Goal: Task Accomplishment & Management: Manage account settings

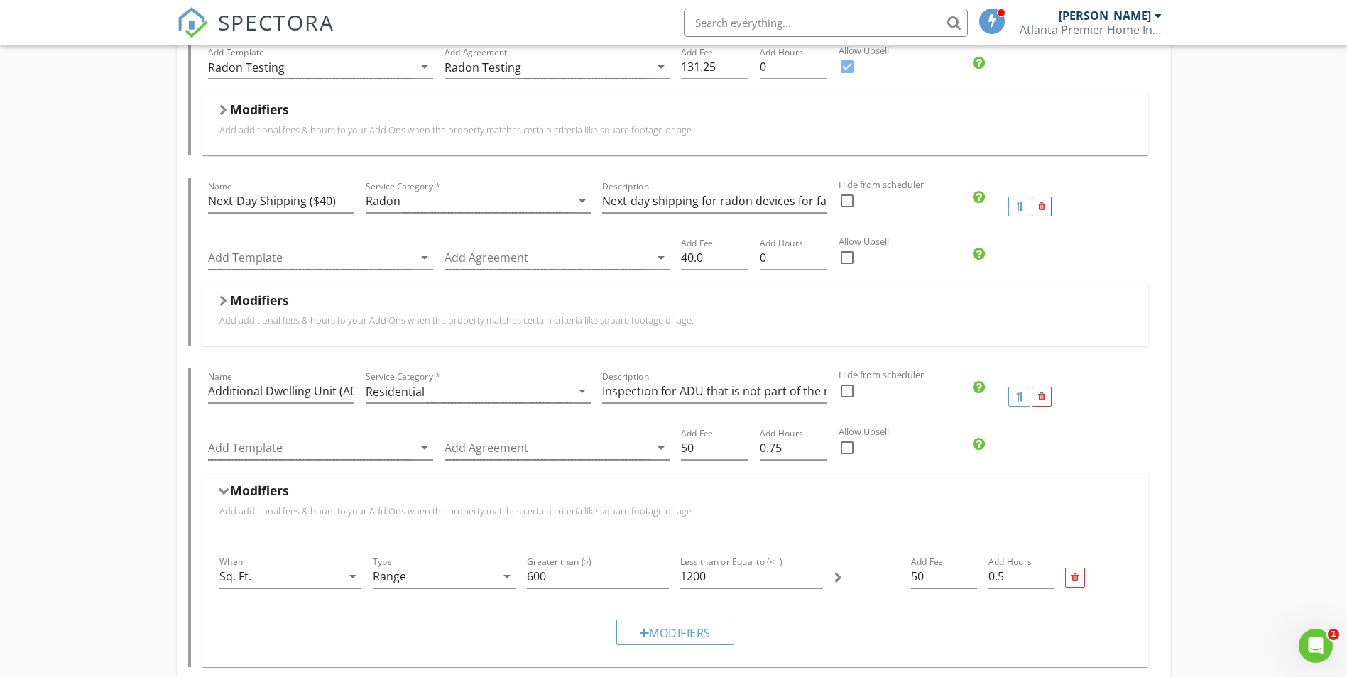
scroll to position [568, 0]
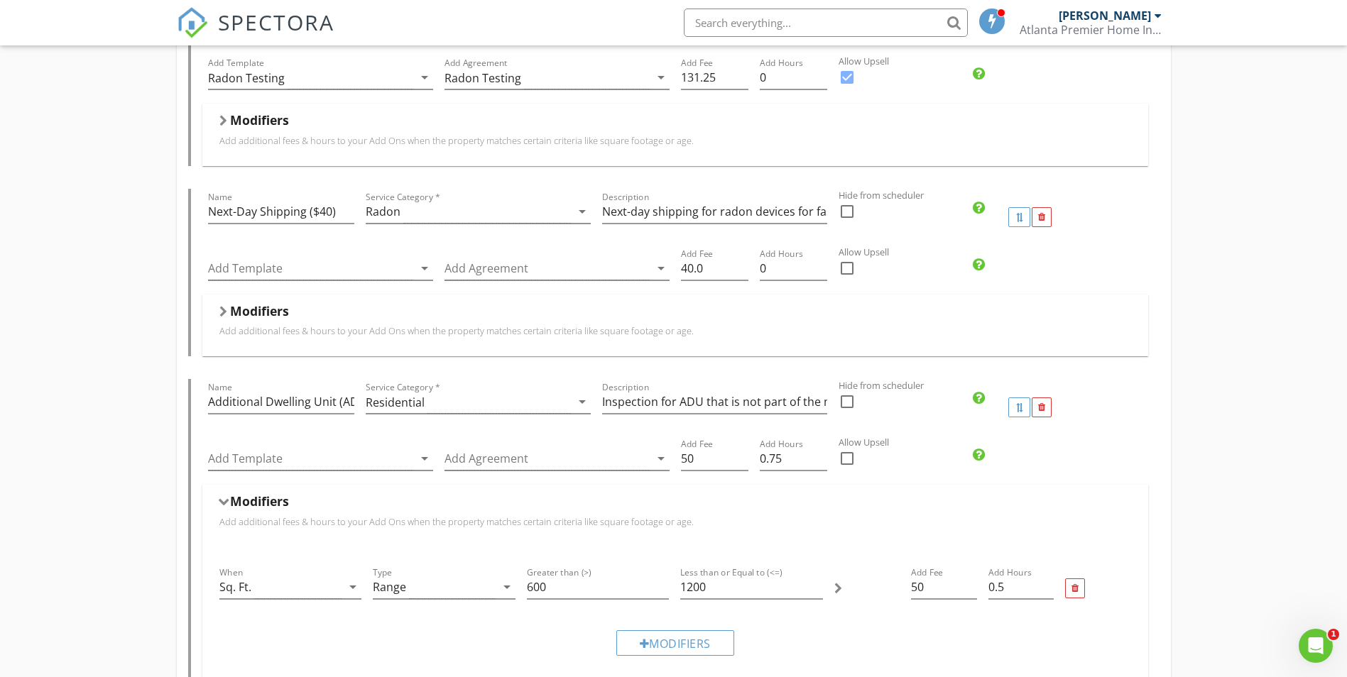
click at [1191, 368] on div "Homebuyer Inspection Name Homebuyer Inspection Service Category * Residential a…" at bounding box center [673, 485] width 1347 height 1845
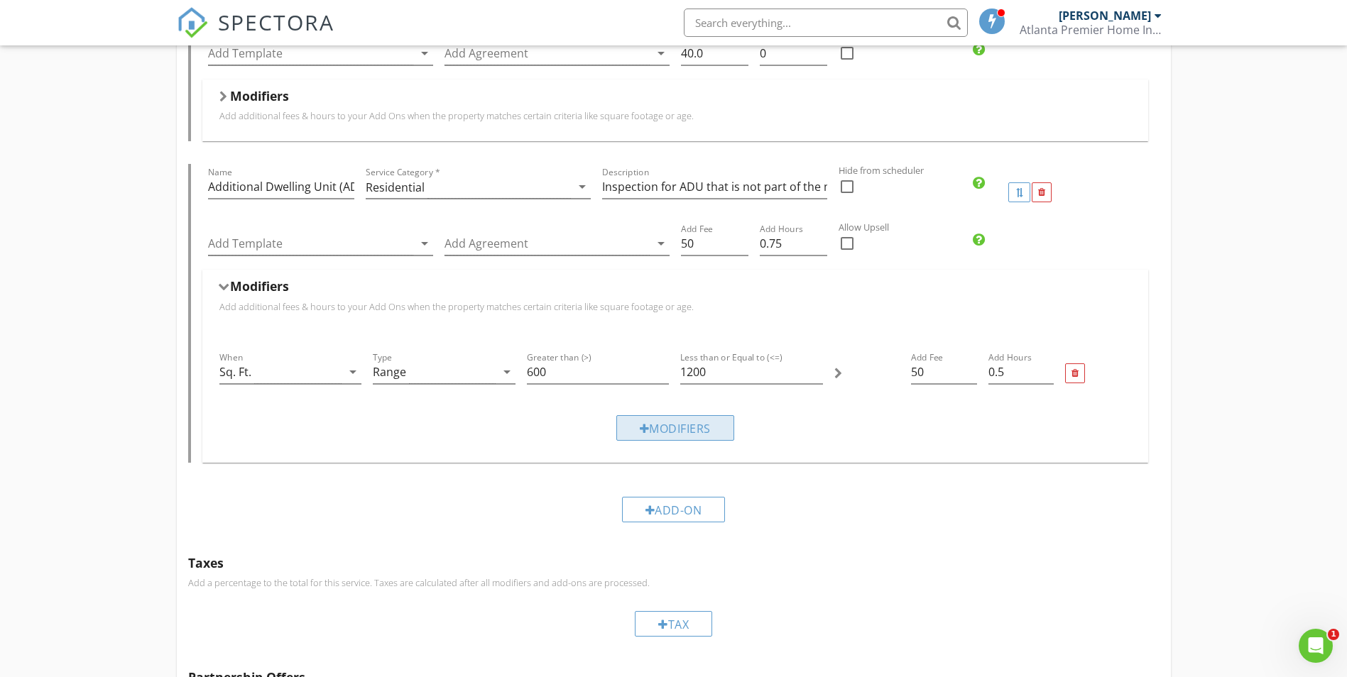
click at [689, 427] on div "Modifiers" at bounding box center [675, 428] width 118 height 26
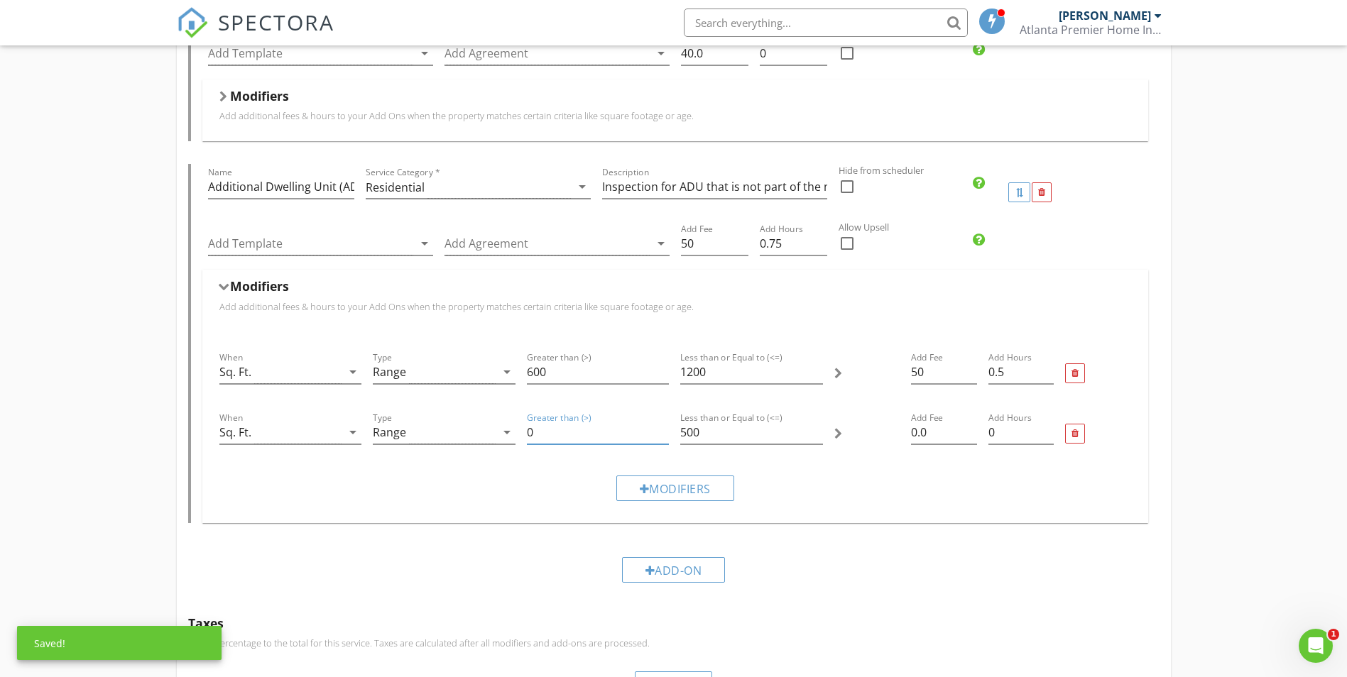
click at [592, 438] on input "0" at bounding box center [598, 432] width 143 height 23
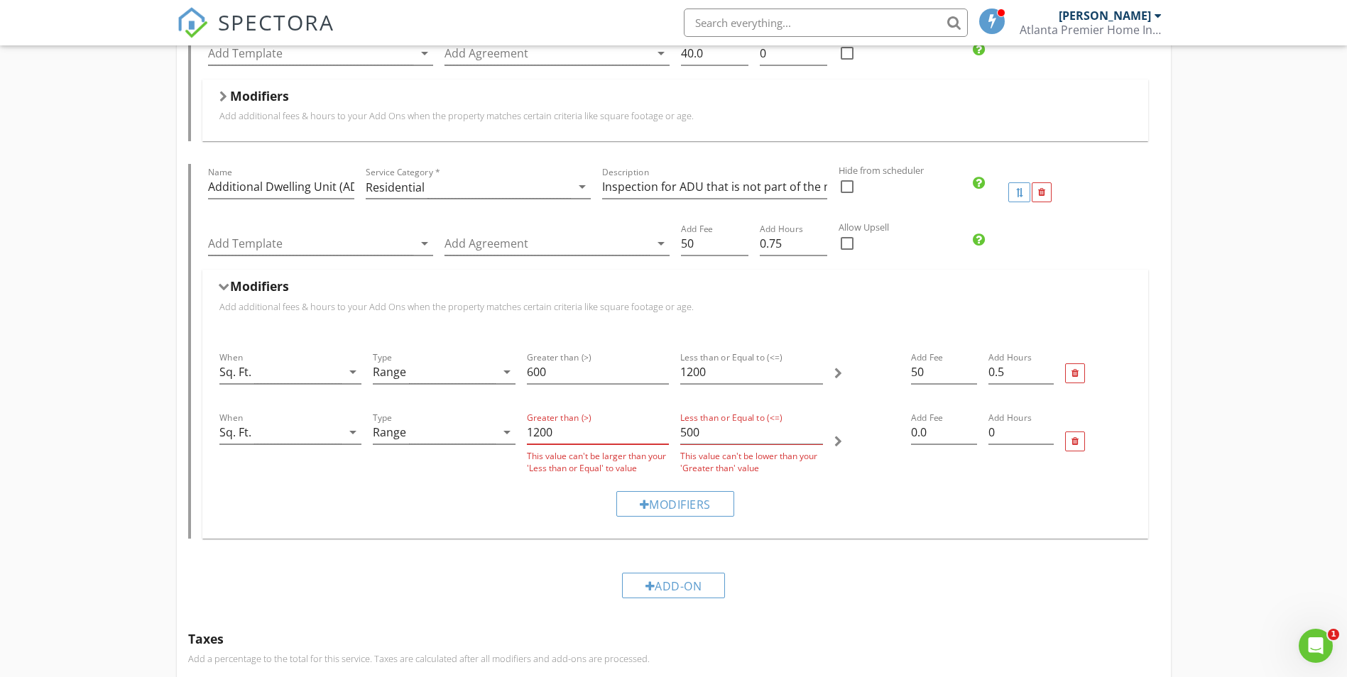
type input "1200"
click at [722, 437] on input "500" at bounding box center [751, 432] width 143 height 23
type input "5"
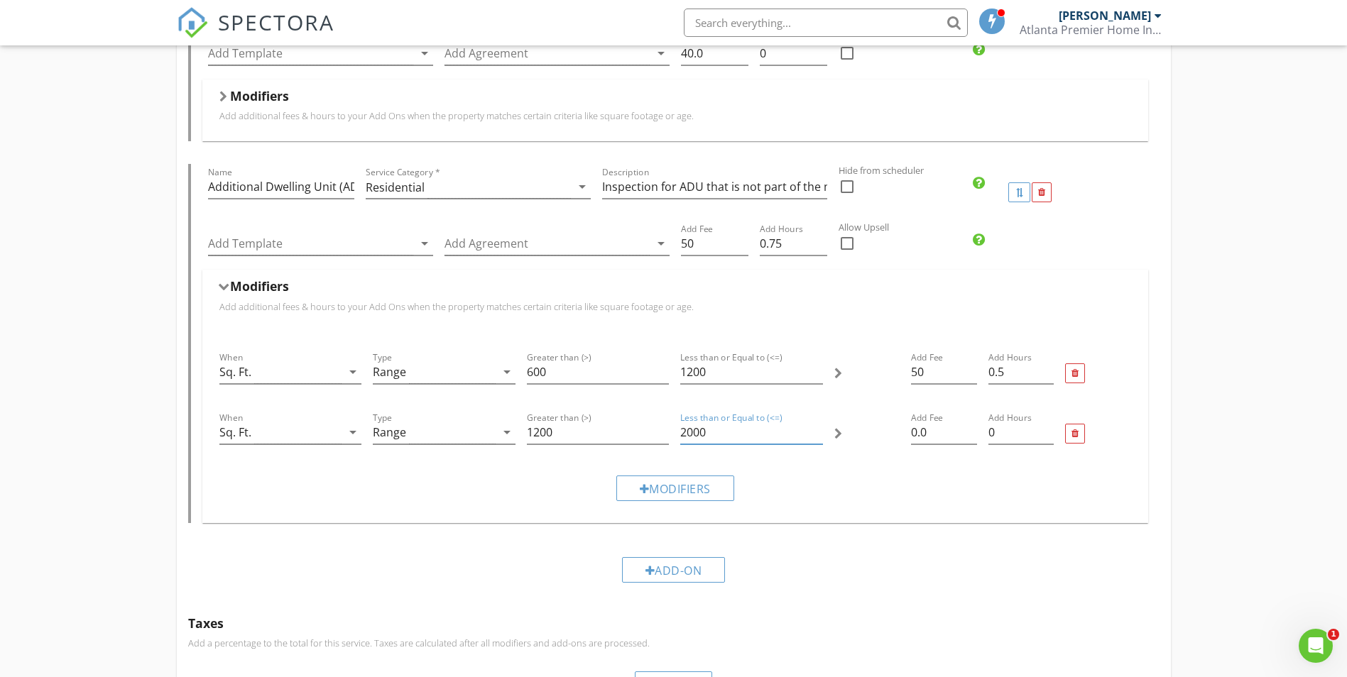
type input "2000"
click at [278, 180] on input "Additional Dwelling Unit (ADU)" at bounding box center [281, 186] width 146 height 23
click at [308, 184] on input "Additional Dwelling Unit (ADU)" at bounding box center [281, 186] width 146 height 23
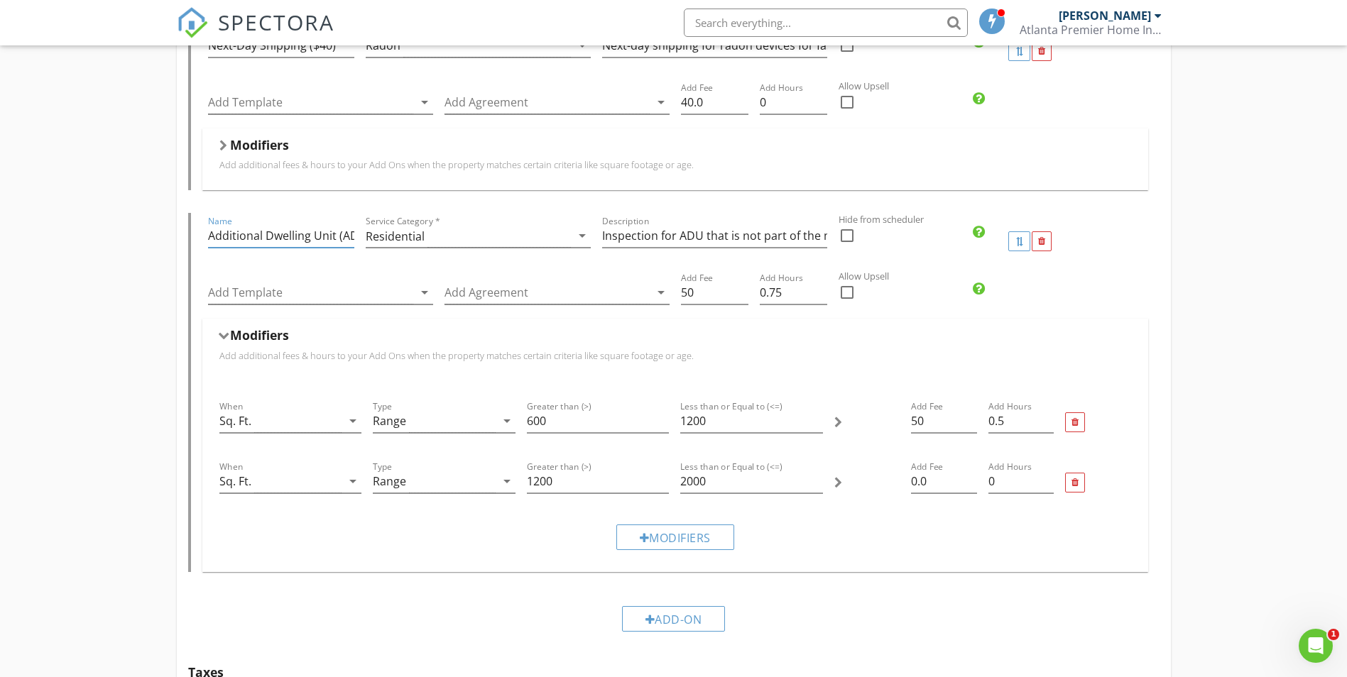
scroll to position [712, 0]
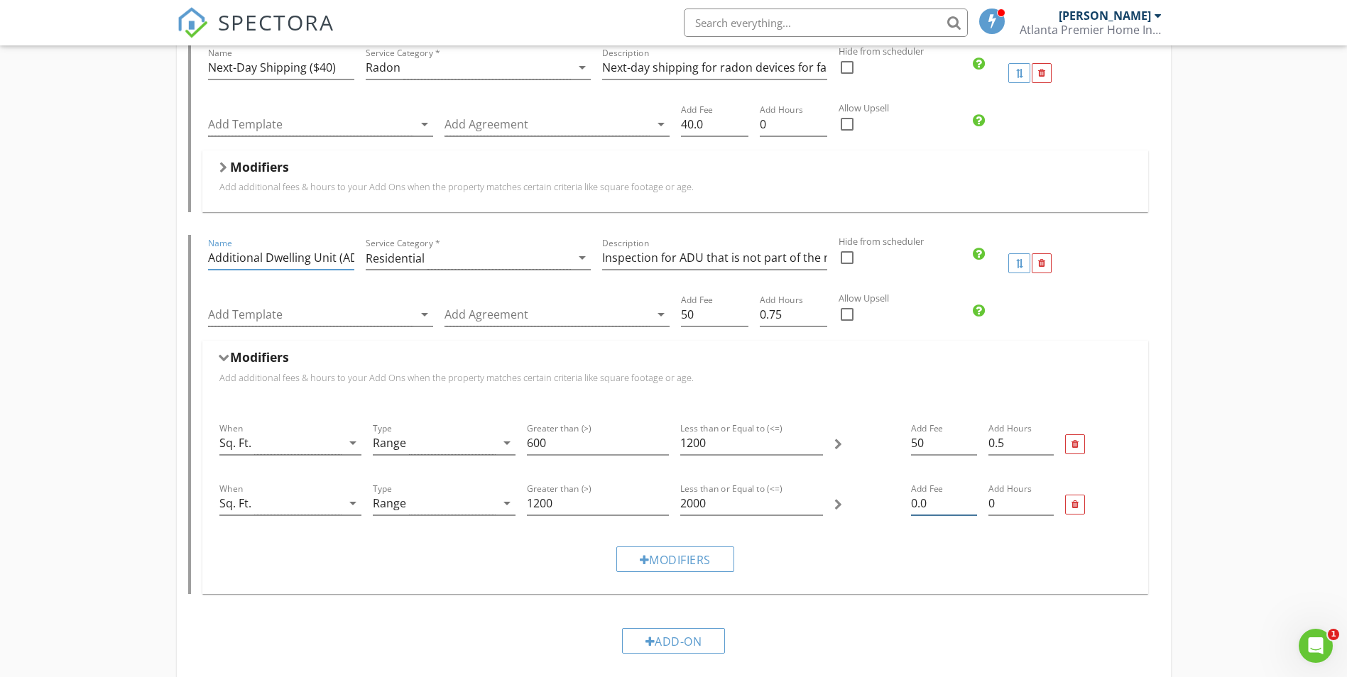
click at [946, 508] on input "0.0" at bounding box center [943, 503] width 65 height 23
type input "0"
type input "50"
click at [998, 503] on input "0" at bounding box center [1020, 503] width 65 height 23
click at [1042, 500] on input "Add Hours" at bounding box center [1020, 503] width 65 height 23
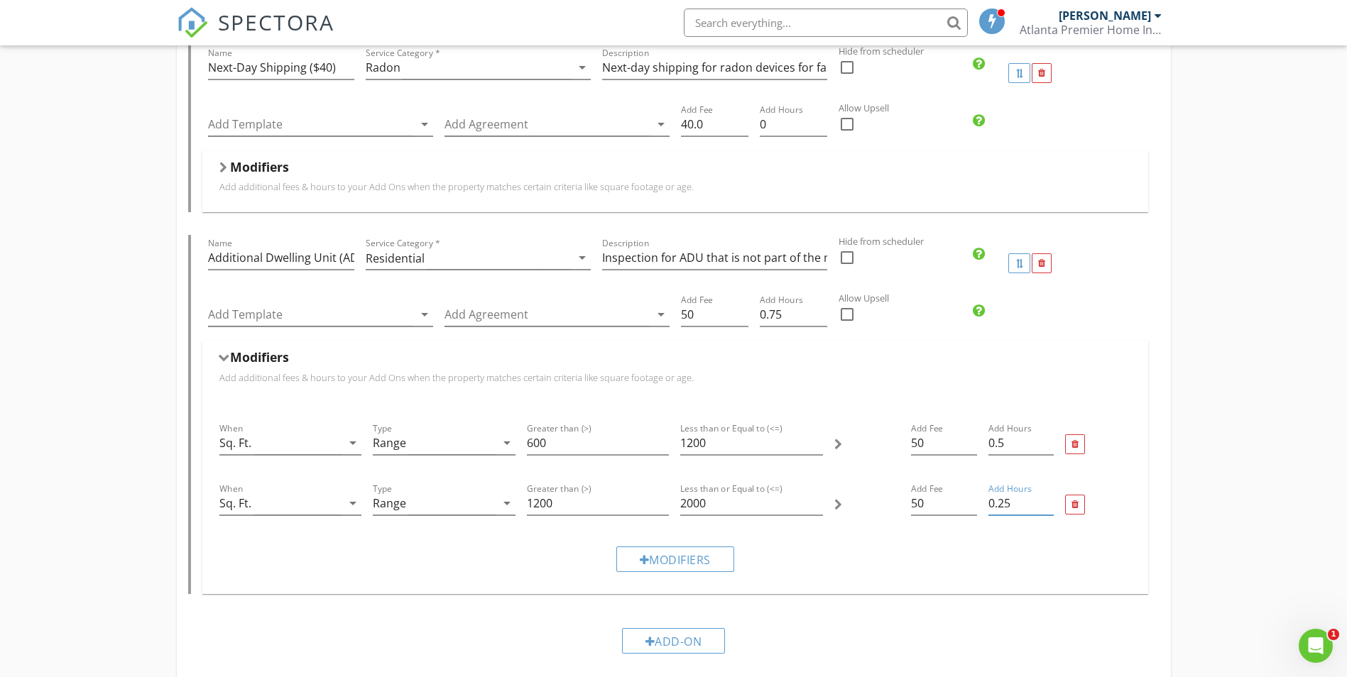
click at [1047, 501] on input "0.25" at bounding box center [1020, 503] width 65 height 23
type input "0.5"
click at [1047, 501] on input "0.5" at bounding box center [1020, 503] width 65 height 23
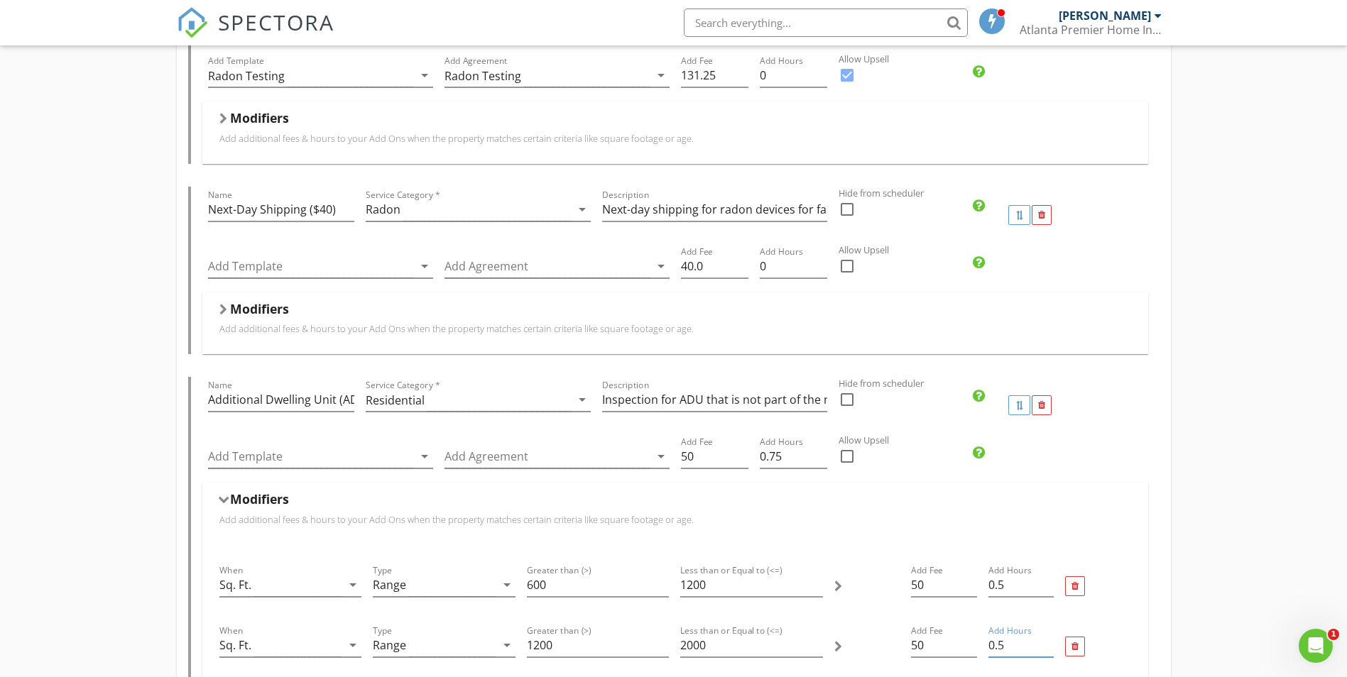
scroll to position [499, 0]
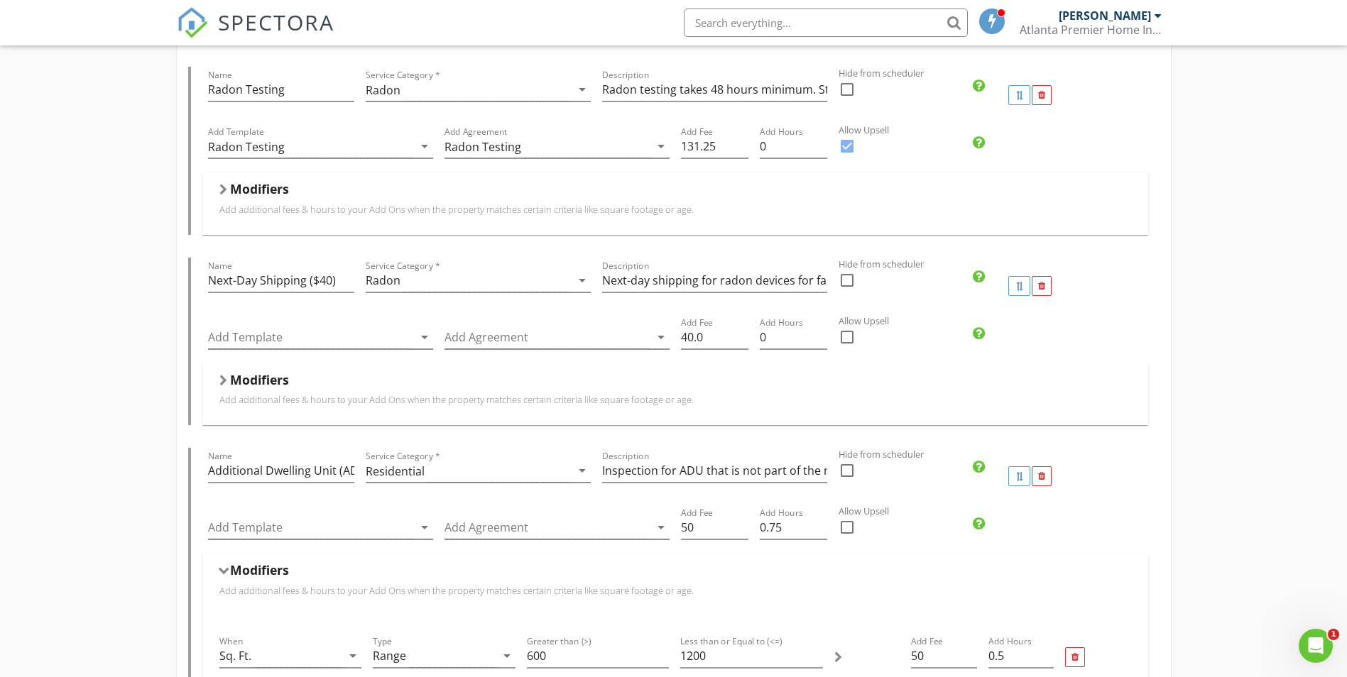
click at [218, 381] on div "Modifiers Add additional fees & hours to your Add Ons when the property matches…" at bounding box center [675, 395] width 946 height 62
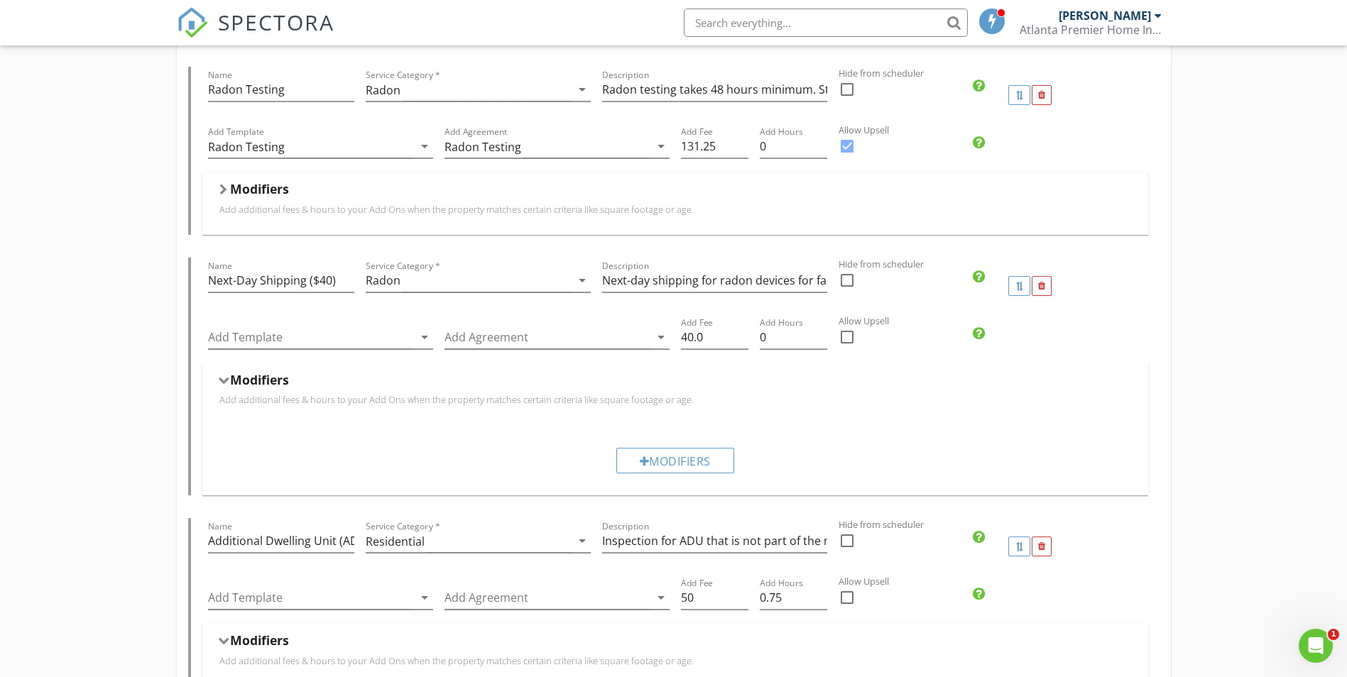
click at [218, 381] on div at bounding box center [222, 380] width 11 height 8
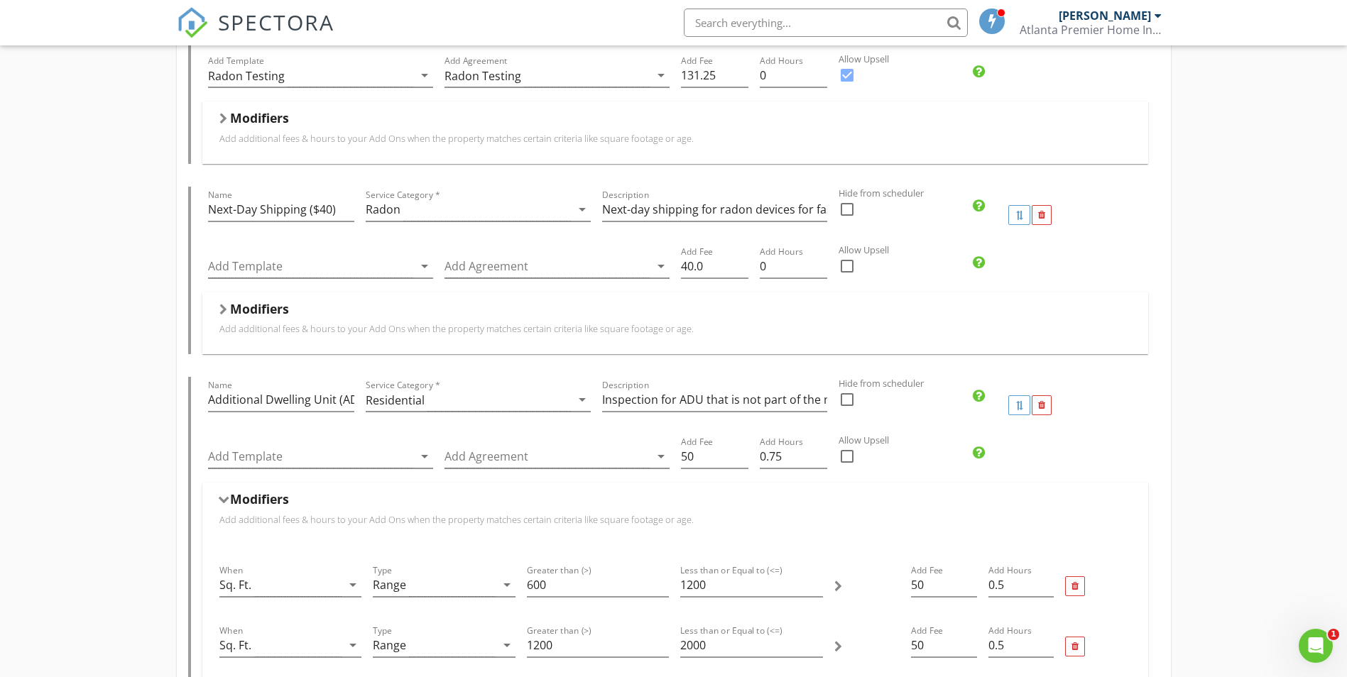
scroll to position [641, 0]
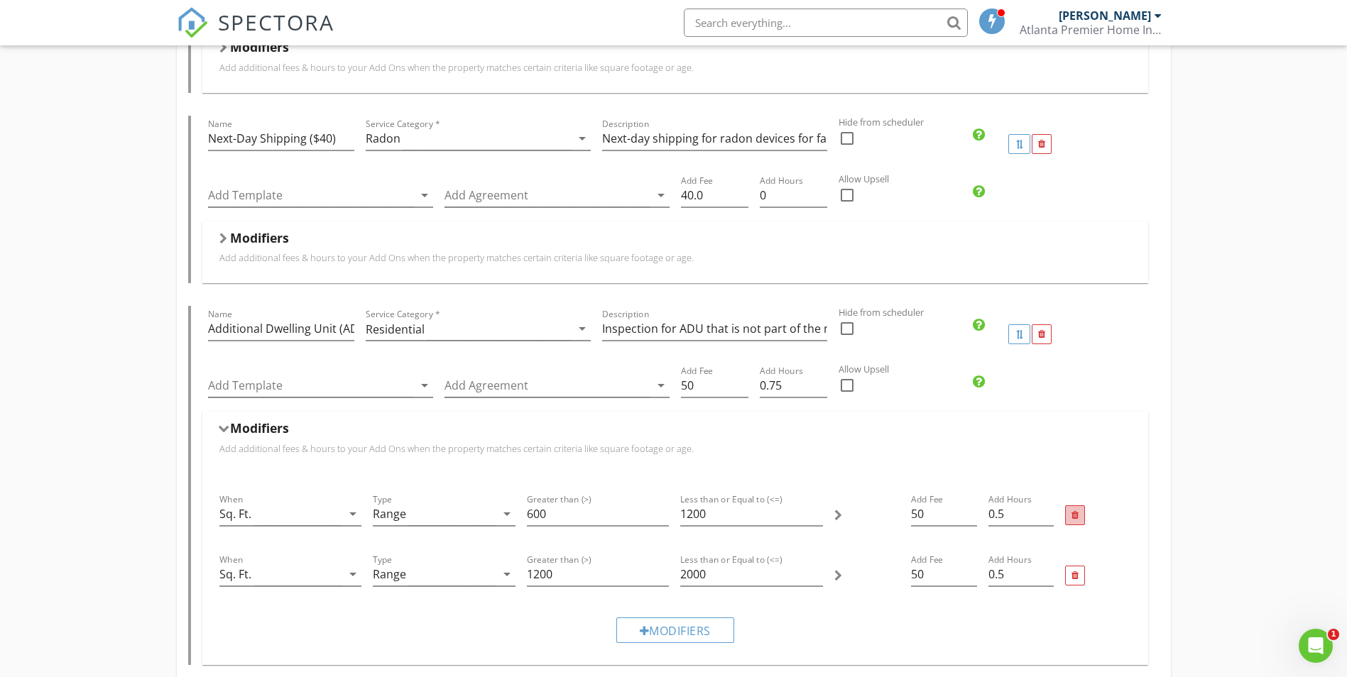
click at [1073, 518] on div at bounding box center [1074, 515] width 7 height 9
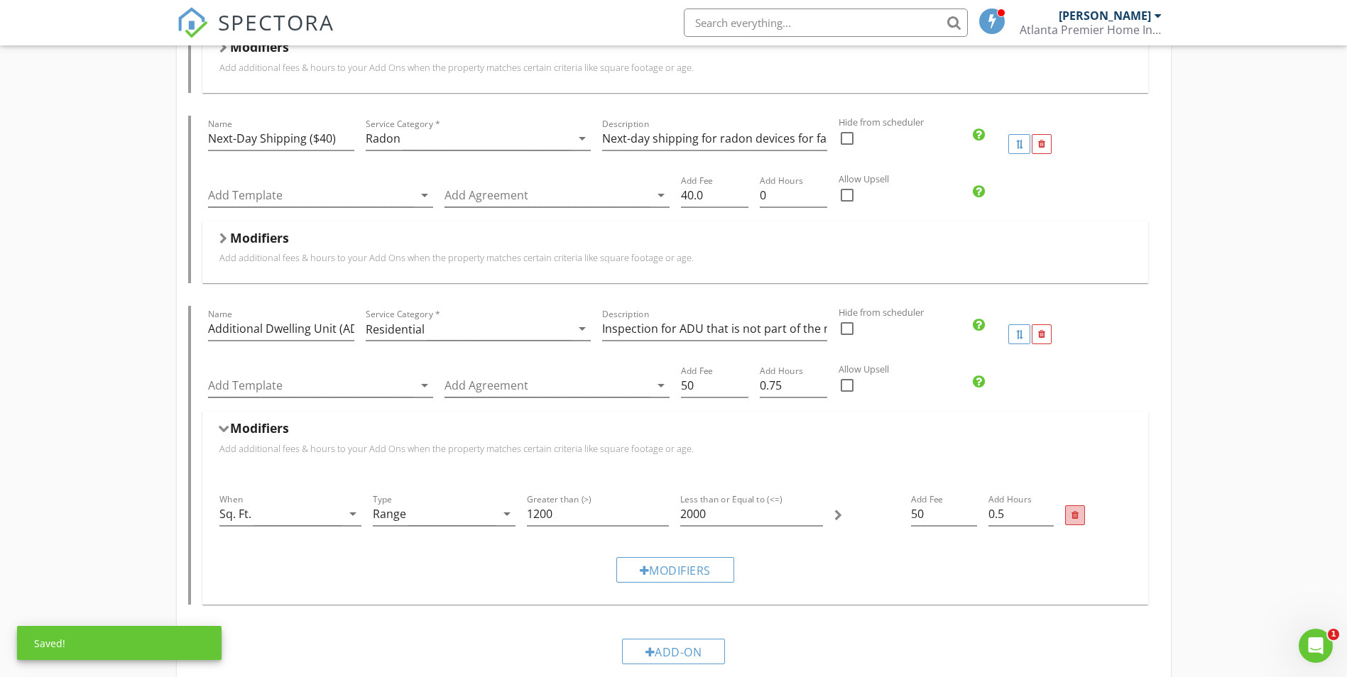
click at [1079, 516] on div at bounding box center [1075, 516] width 20 height 20
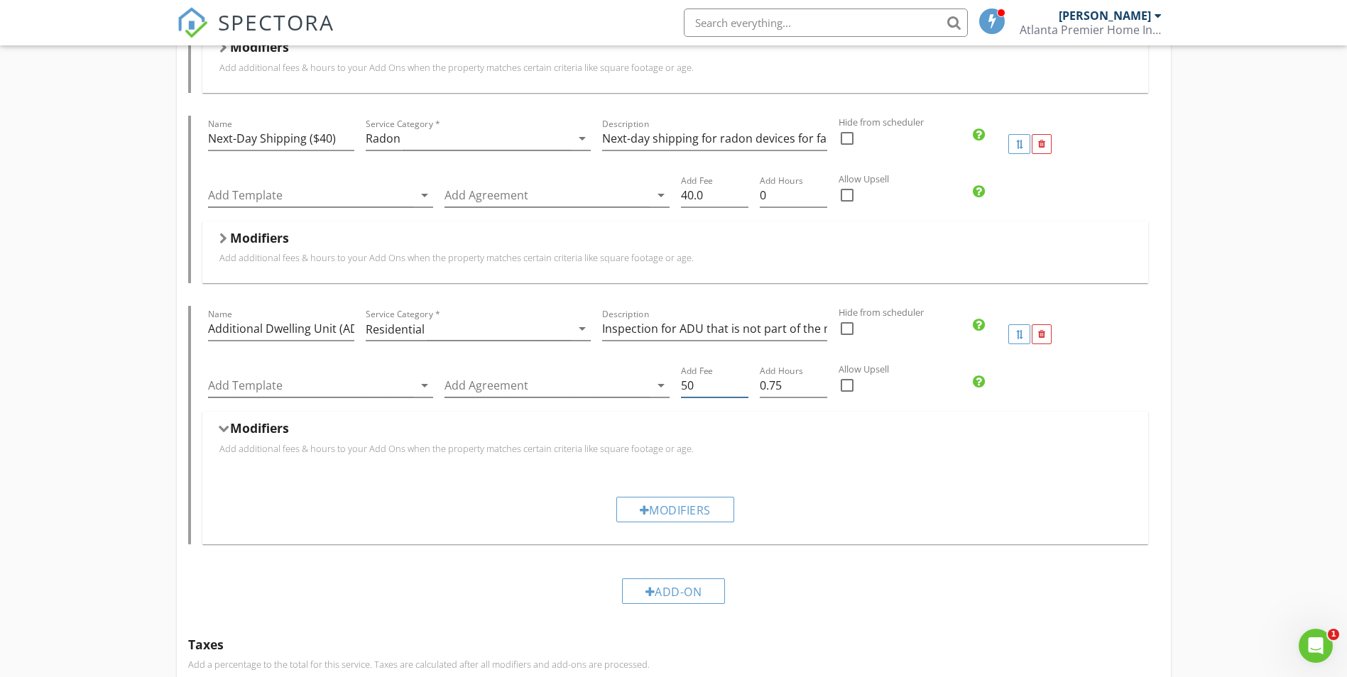
click at [700, 386] on input "50" at bounding box center [714, 385] width 67 height 23
type input "5"
type input "7"
type input "100"
click at [224, 432] on div at bounding box center [222, 429] width 11 height 8
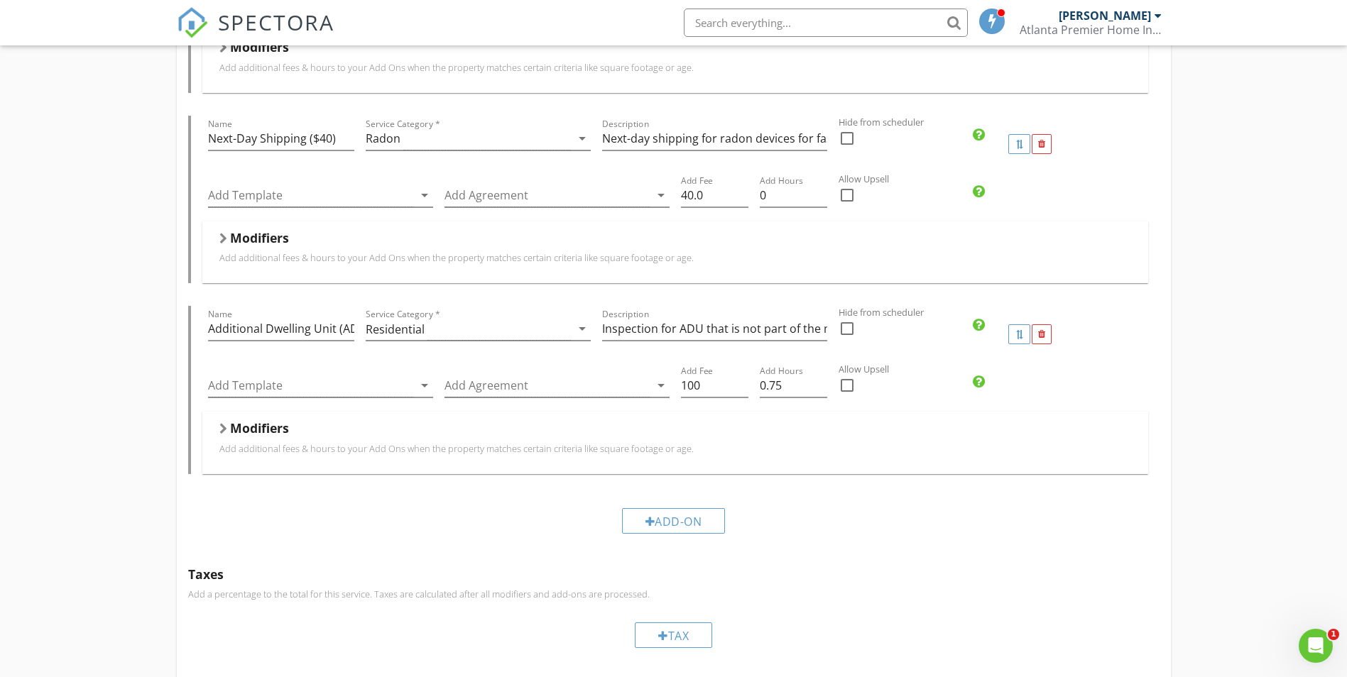
click at [225, 431] on div at bounding box center [223, 428] width 8 height 11
click at [224, 430] on div at bounding box center [222, 429] width 11 height 8
click at [224, 430] on div at bounding box center [223, 428] width 8 height 11
click at [677, 506] on div "Modifiers" at bounding box center [675, 510] width 118 height 26
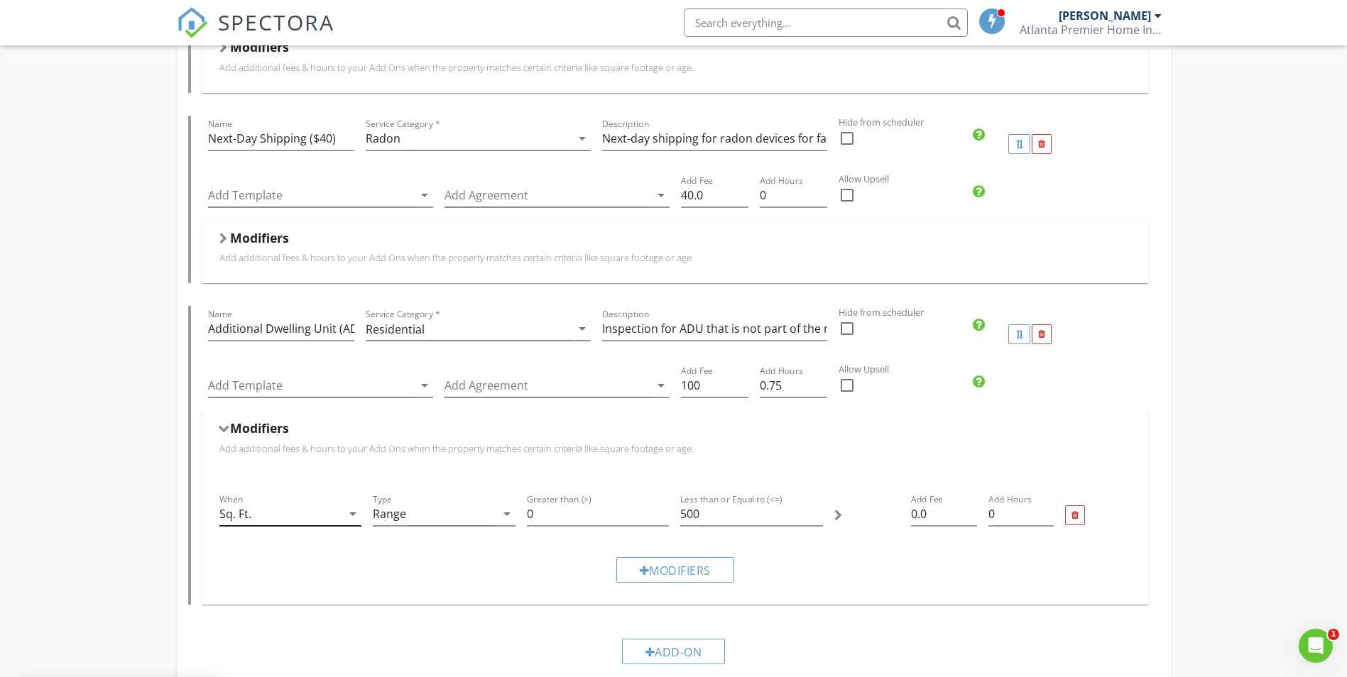
click at [287, 517] on div "Sq. Ft." at bounding box center [280, 514] width 123 height 23
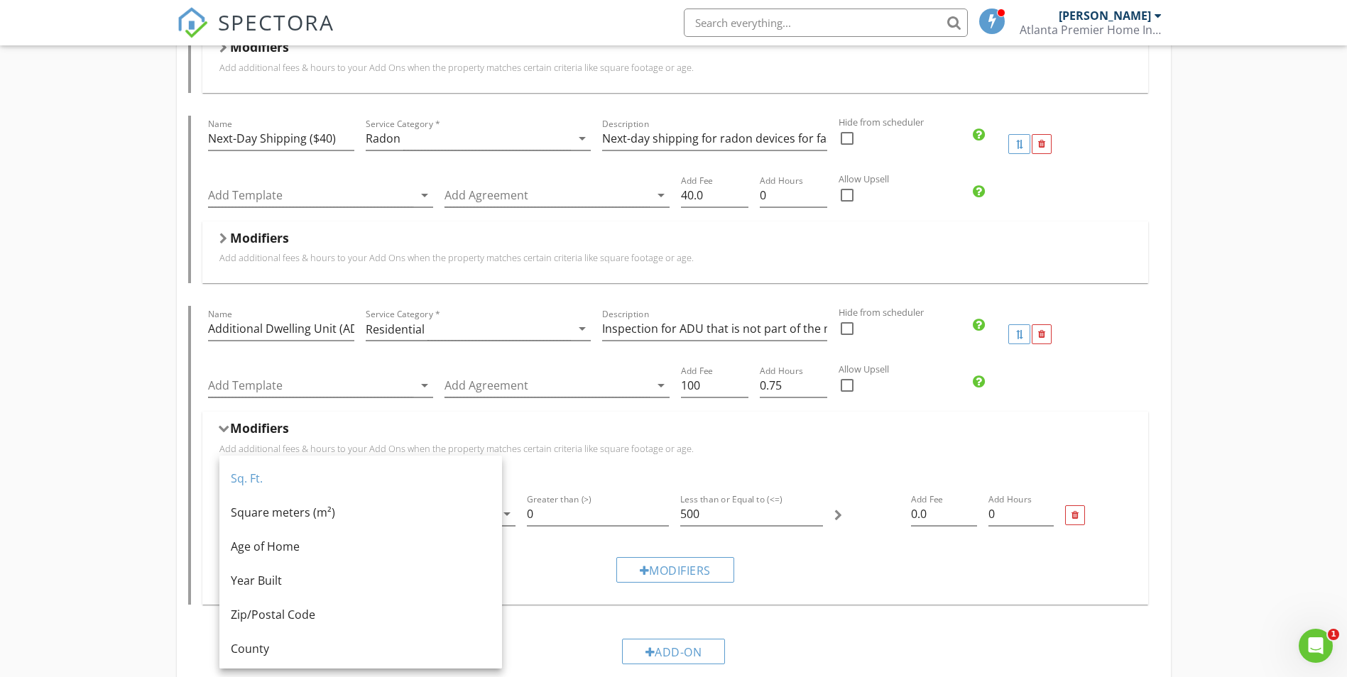
click at [149, 503] on div "Homebuyer Inspection Name Homebuyer Inspection Service Category * Residential a…" at bounding box center [673, 412] width 1347 height 1845
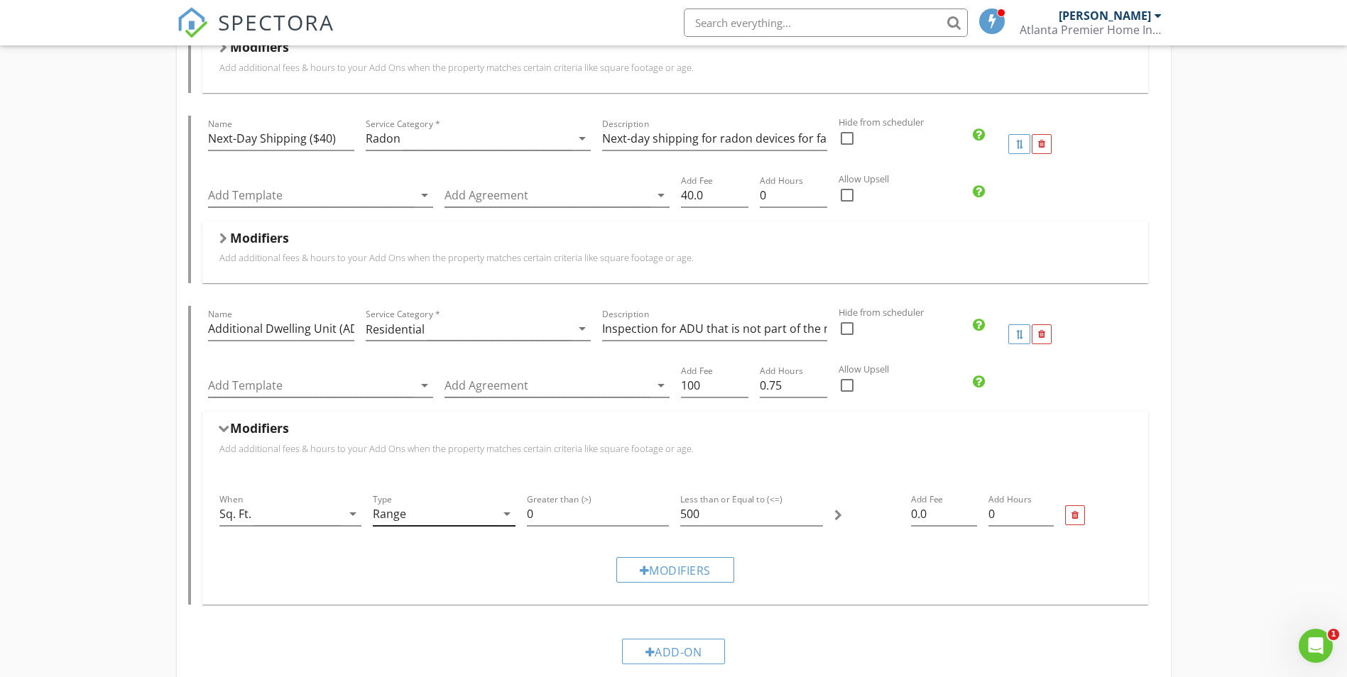
click at [465, 511] on div "Range" at bounding box center [434, 514] width 123 height 23
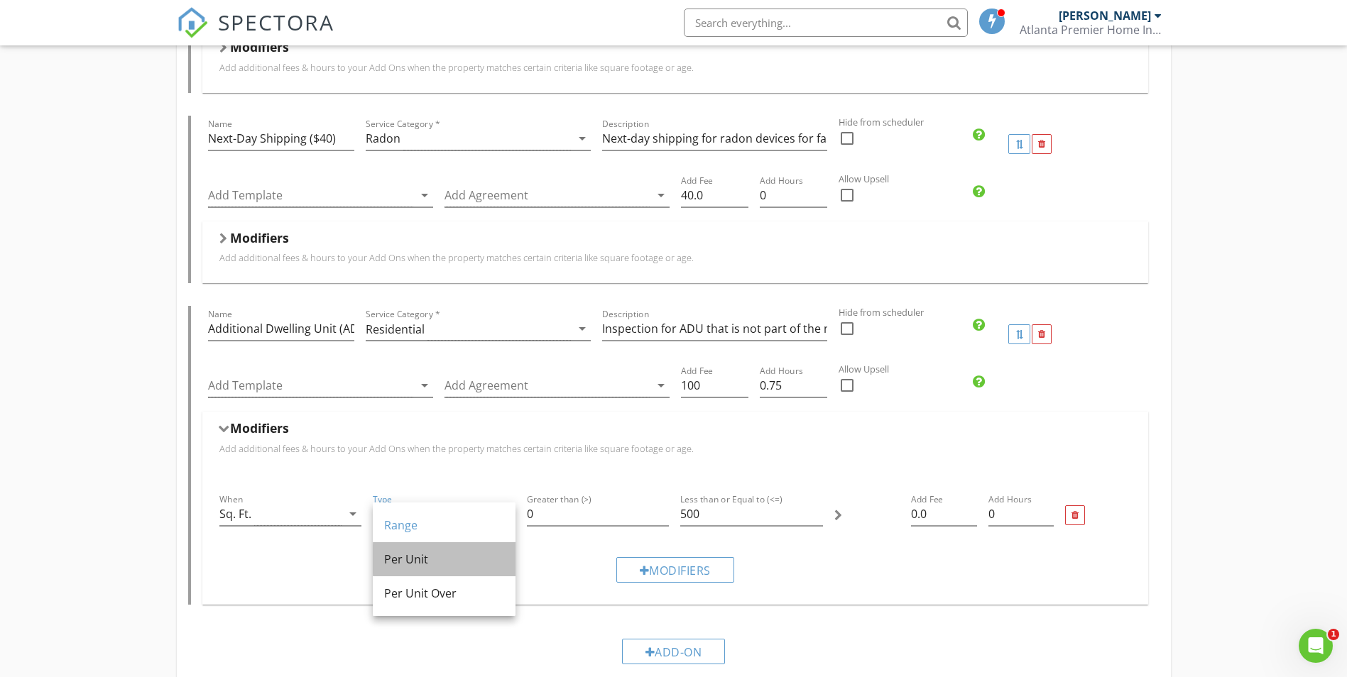
click at [442, 555] on div "Per Unit" at bounding box center [444, 559] width 120 height 17
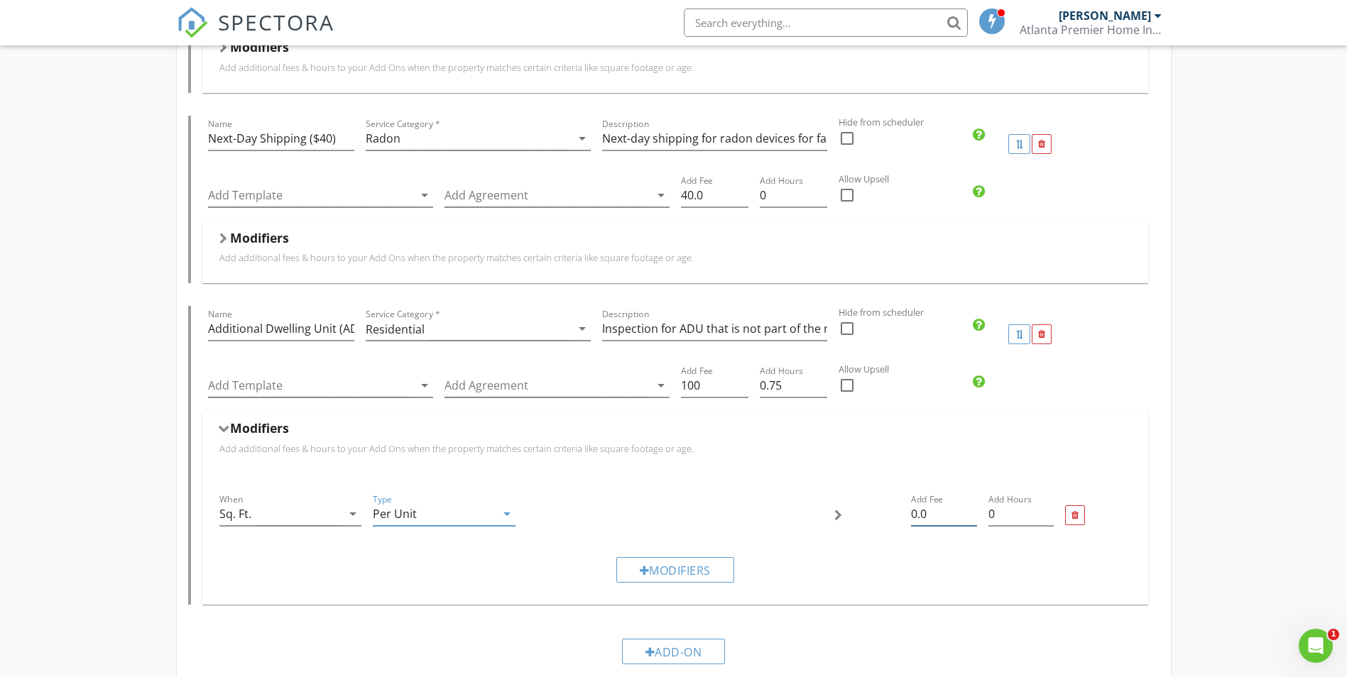
click at [932, 516] on input "0.0" at bounding box center [943, 514] width 65 height 23
click at [1076, 513] on div at bounding box center [1074, 515] width 7 height 9
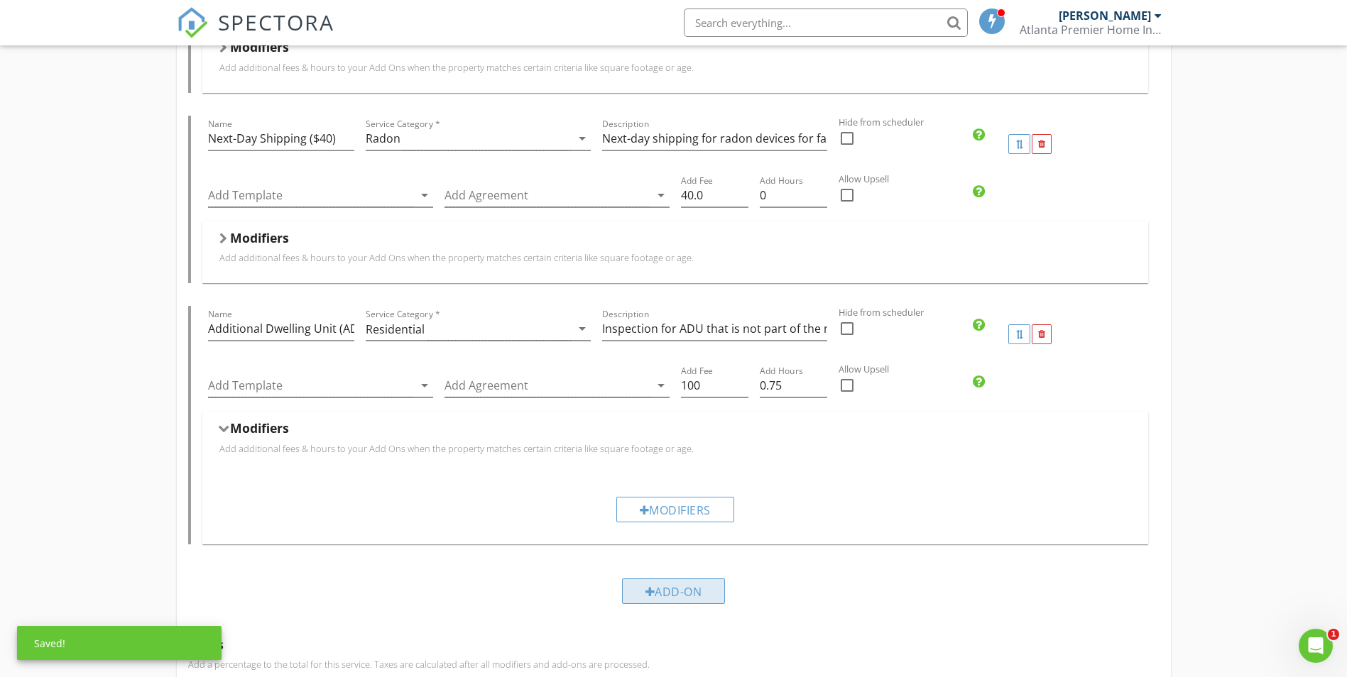
click at [695, 592] on div "Add-On" at bounding box center [674, 592] width 104 height 26
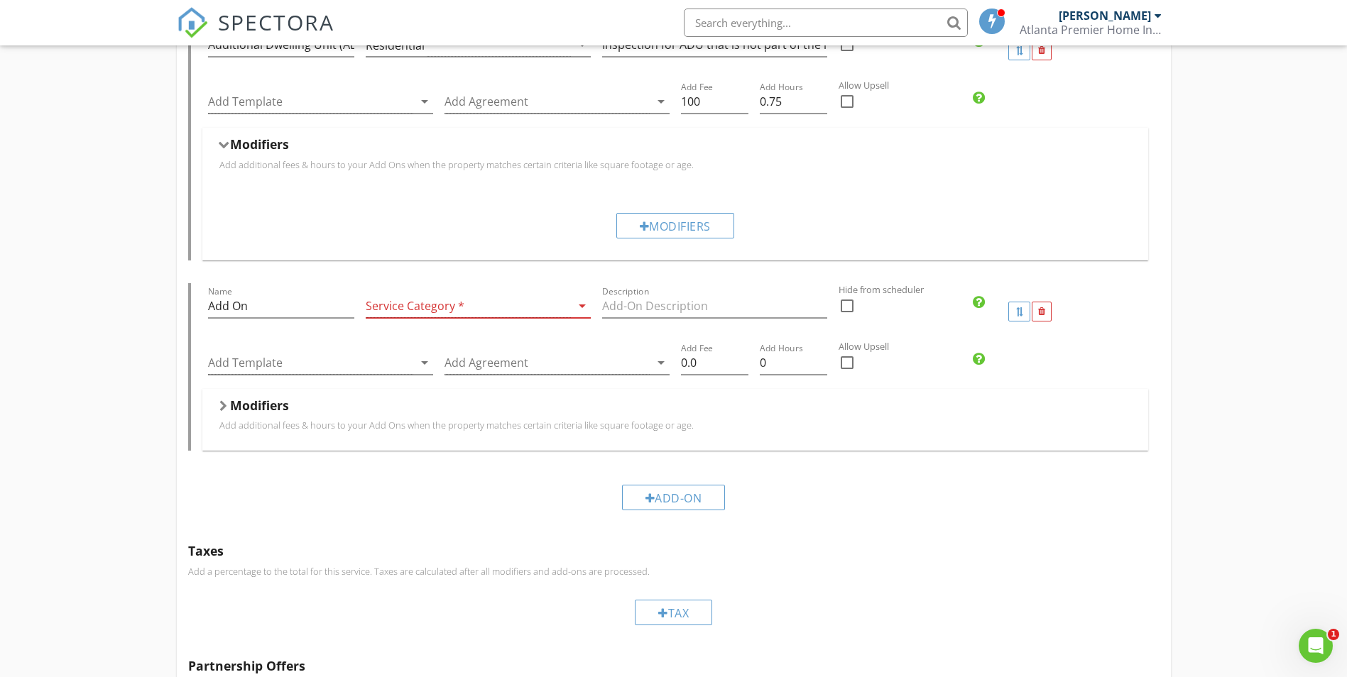
scroll to position [783, 0]
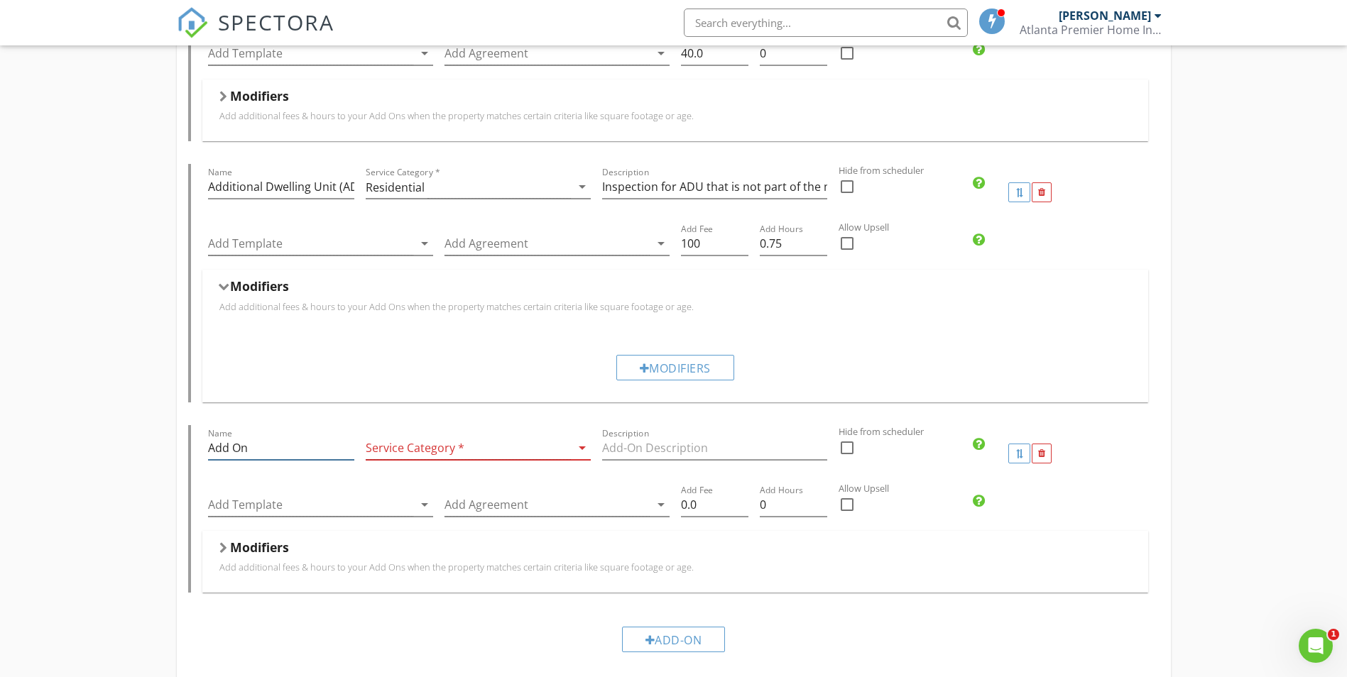
click at [305, 446] on input "Add On" at bounding box center [281, 448] width 146 height 23
click at [306, 446] on input "Add On" at bounding box center [281, 448] width 146 height 23
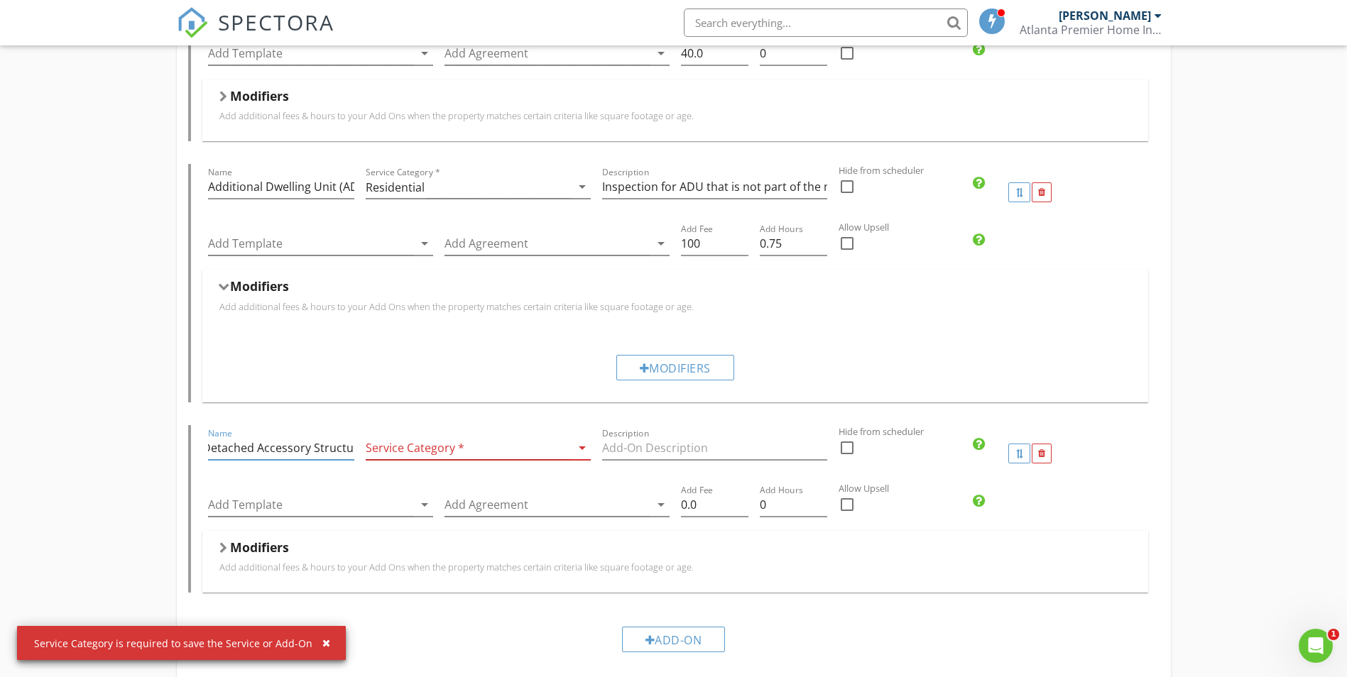
scroll to position [0, 12]
type input "Detached Accessory Structure"
click at [410, 457] on div at bounding box center [468, 448] width 205 height 23
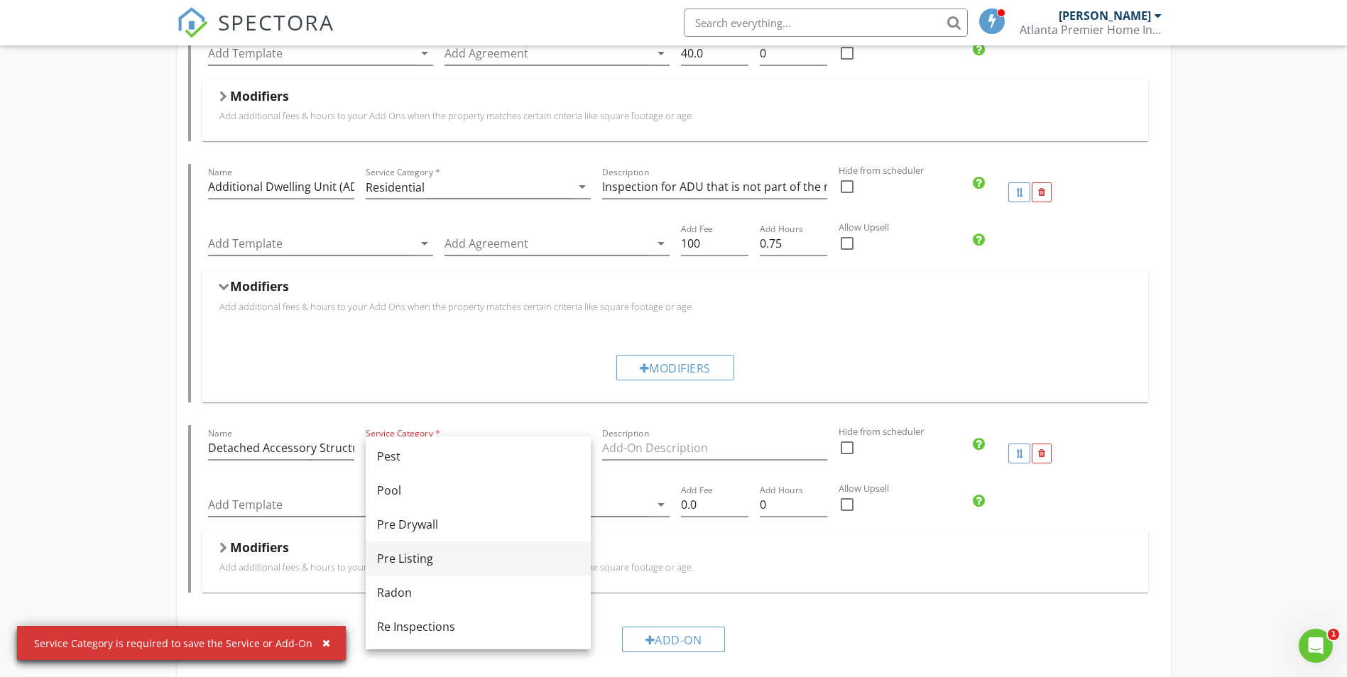
scroll to position [551, 0]
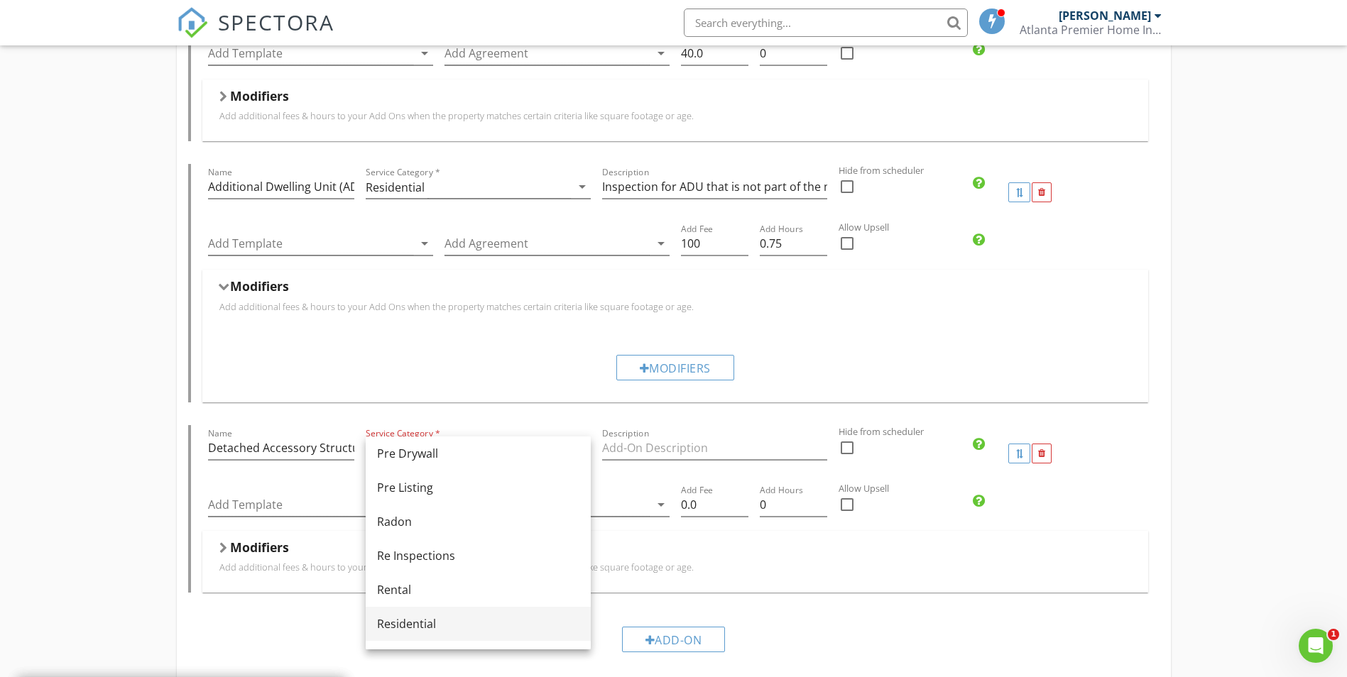
click at [444, 616] on div "Residential" at bounding box center [478, 624] width 202 height 17
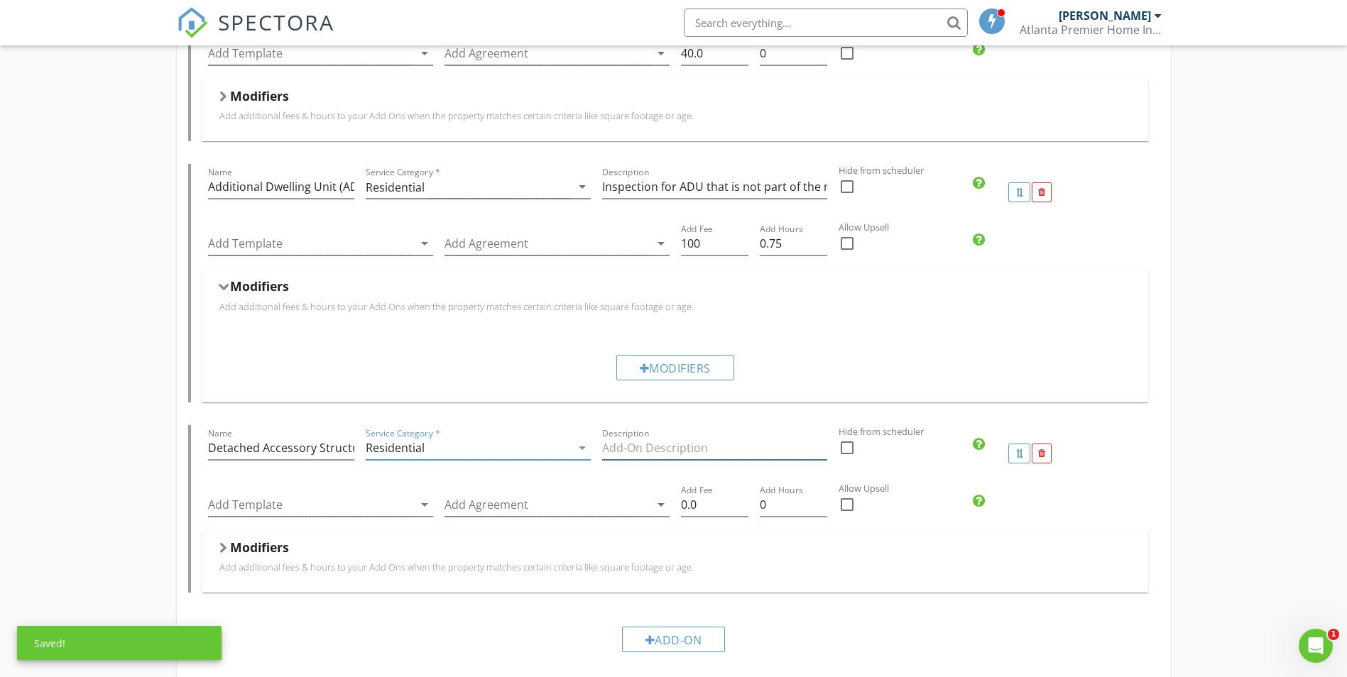
click at [716, 454] on input "Description" at bounding box center [714, 448] width 225 height 23
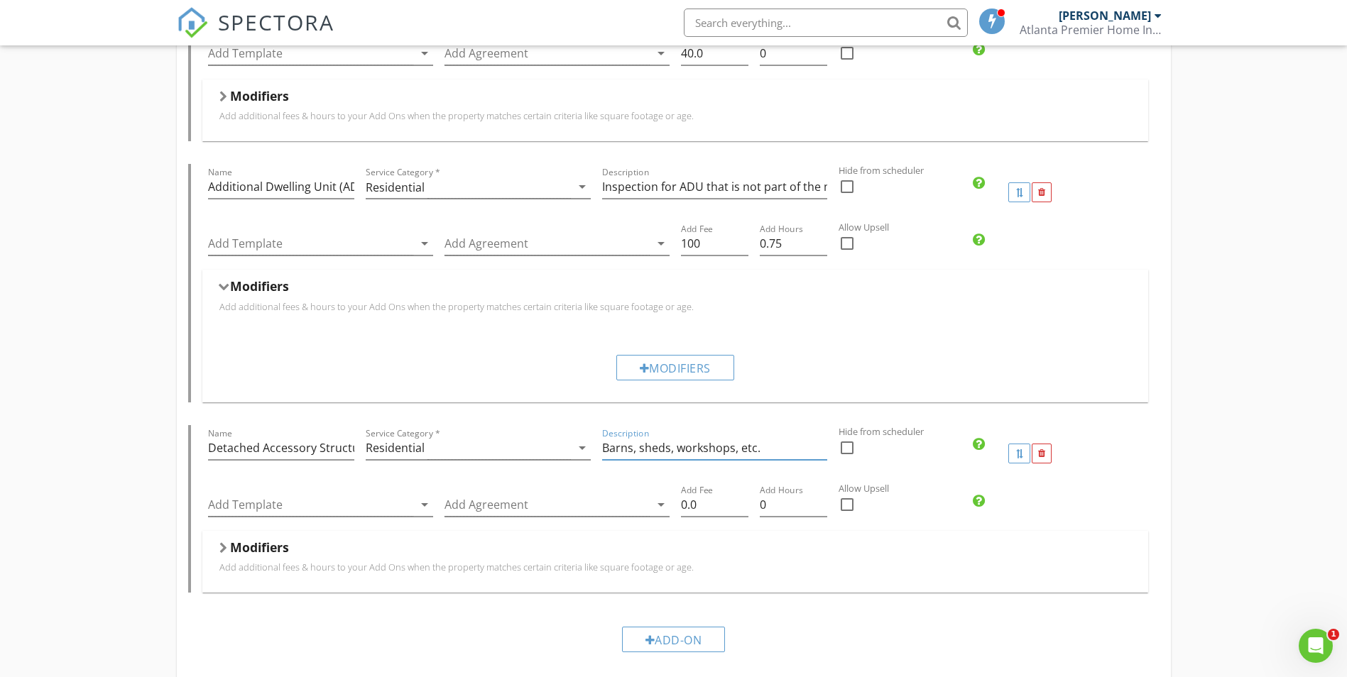
type input "Barns, sheds, workshops, etc."
click at [222, 544] on div at bounding box center [223, 547] width 8 height 11
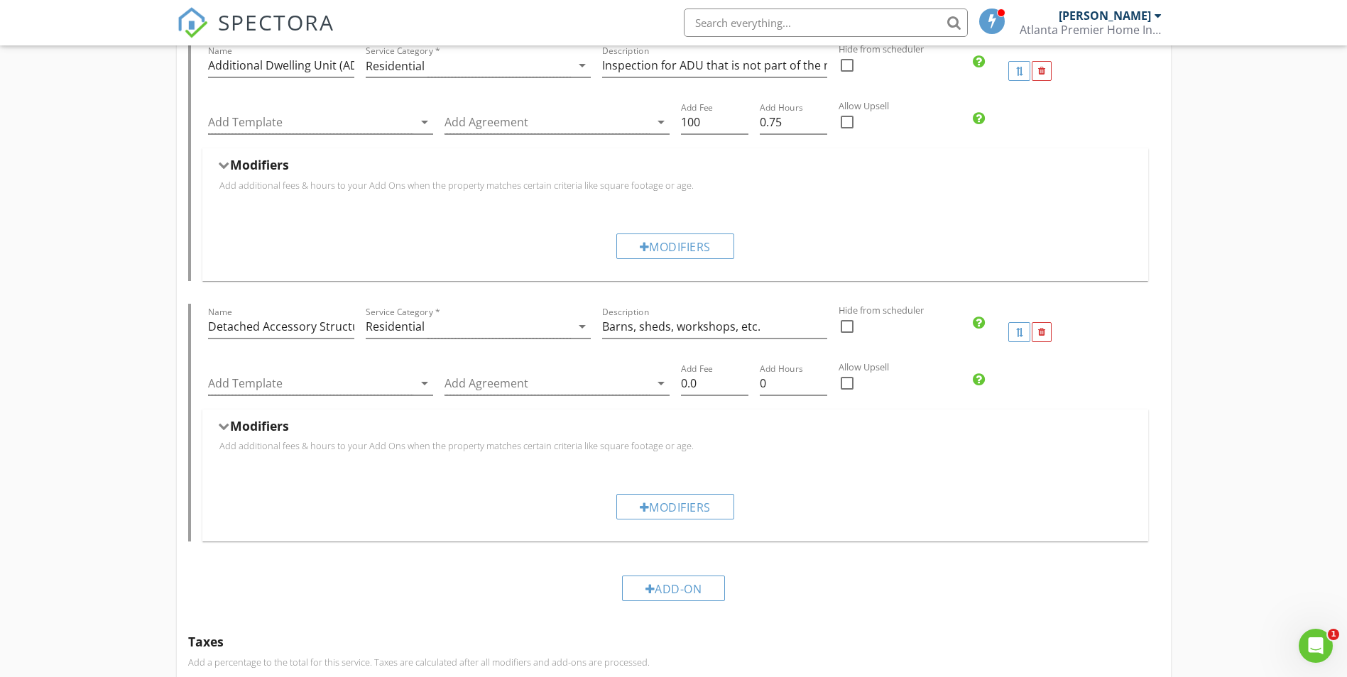
scroll to position [925, 0]
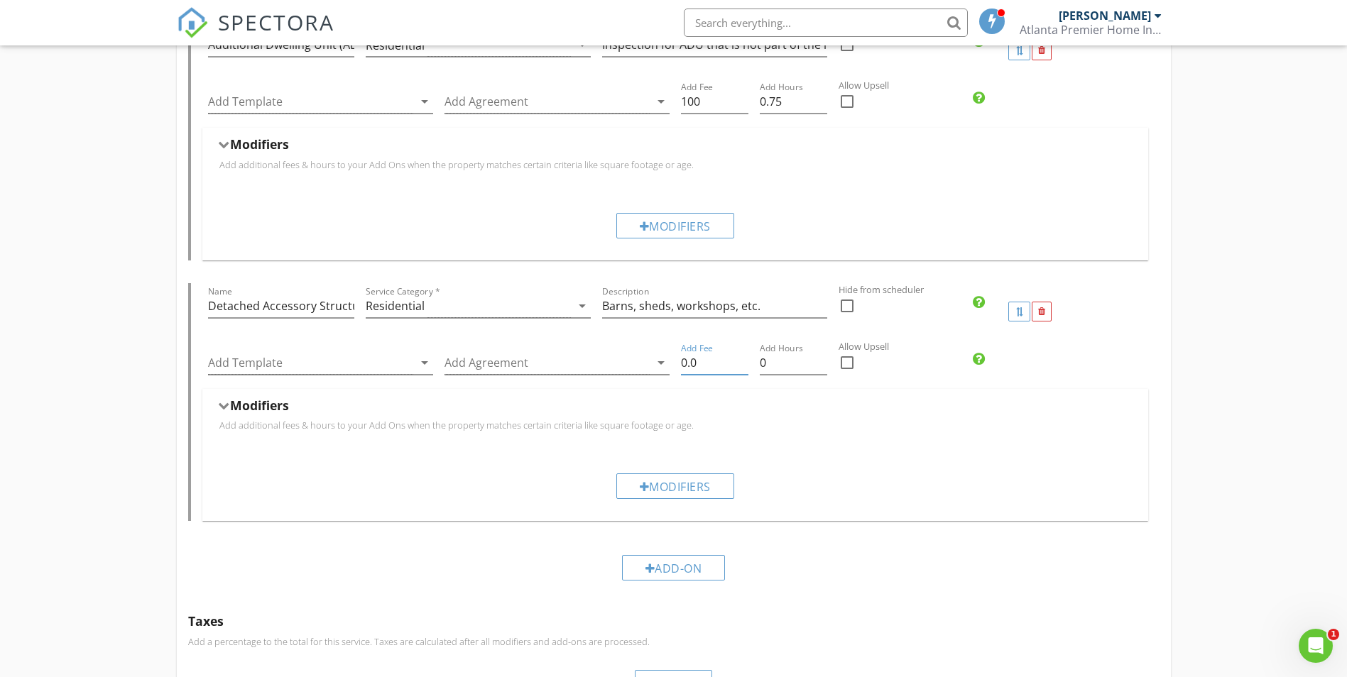
click at [709, 366] on input "0.0" at bounding box center [714, 362] width 67 height 23
click at [821, 361] on input "0.25" at bounding box center [793, 362] width 67 height 23
click at [821, 361] on input "0.5" at bounding box center [793, 362] width 67 height 23
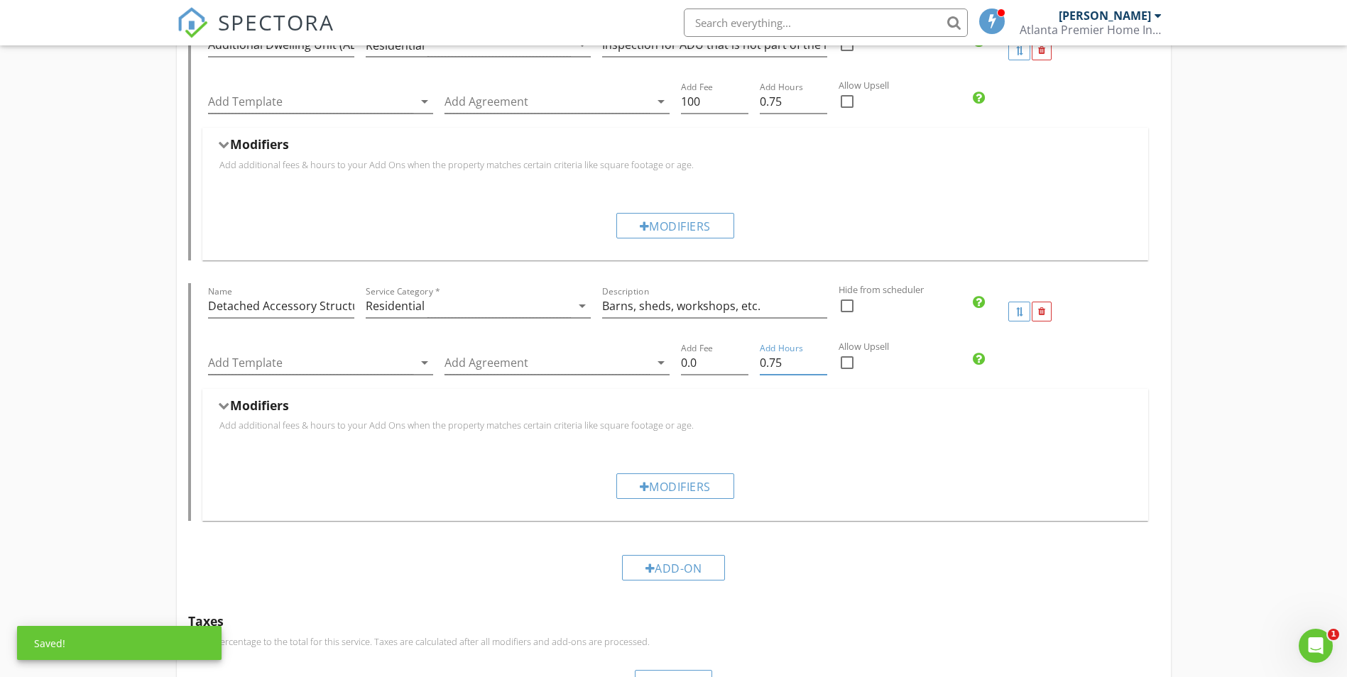
type input "0.75"
click at [821, 361] on input "0.75" at bounding box center [793, 362] width 67 height 23
click at [728, 364] on input "0.0" at bounding box center [714, 362] width 67 height 23
type input "0"
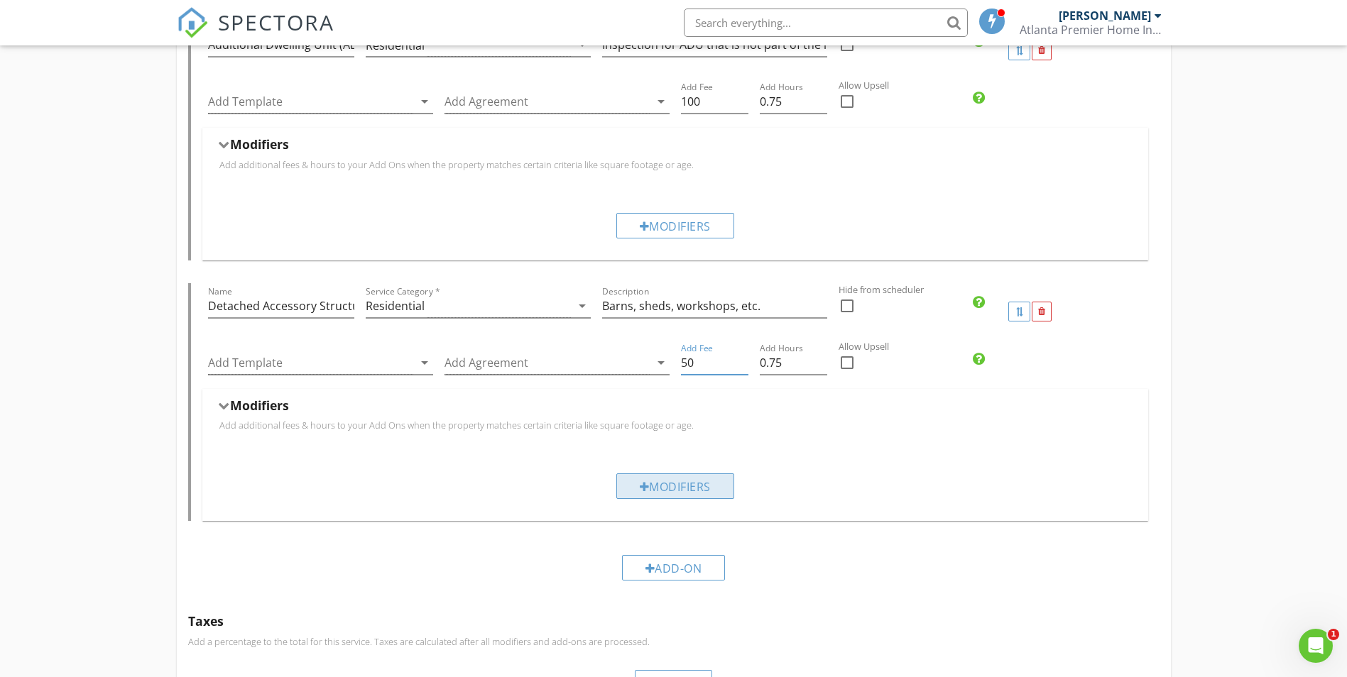
type input "50"
click at [652, 484] on div "Modifiers" at bounding box center [675, 487] width 118 height 26
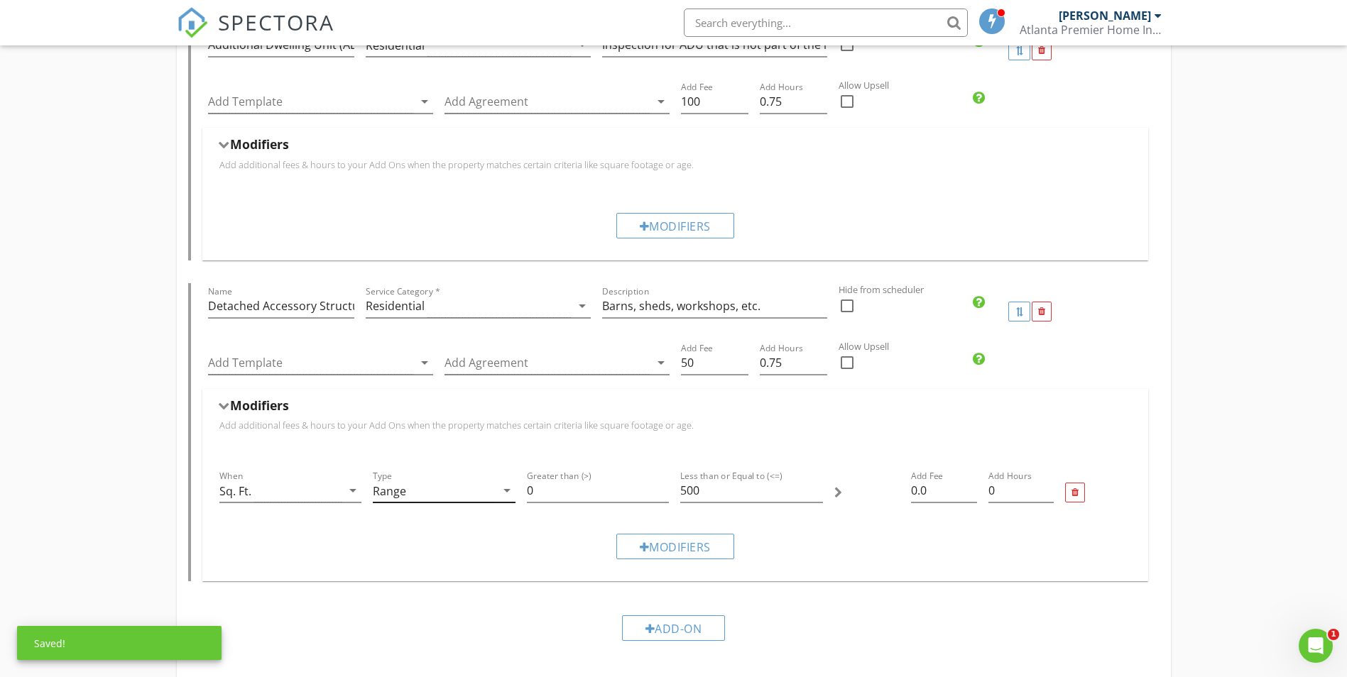
click at [398, 493] on div "Range" at bounding box center [389, 491] width 33 height 13
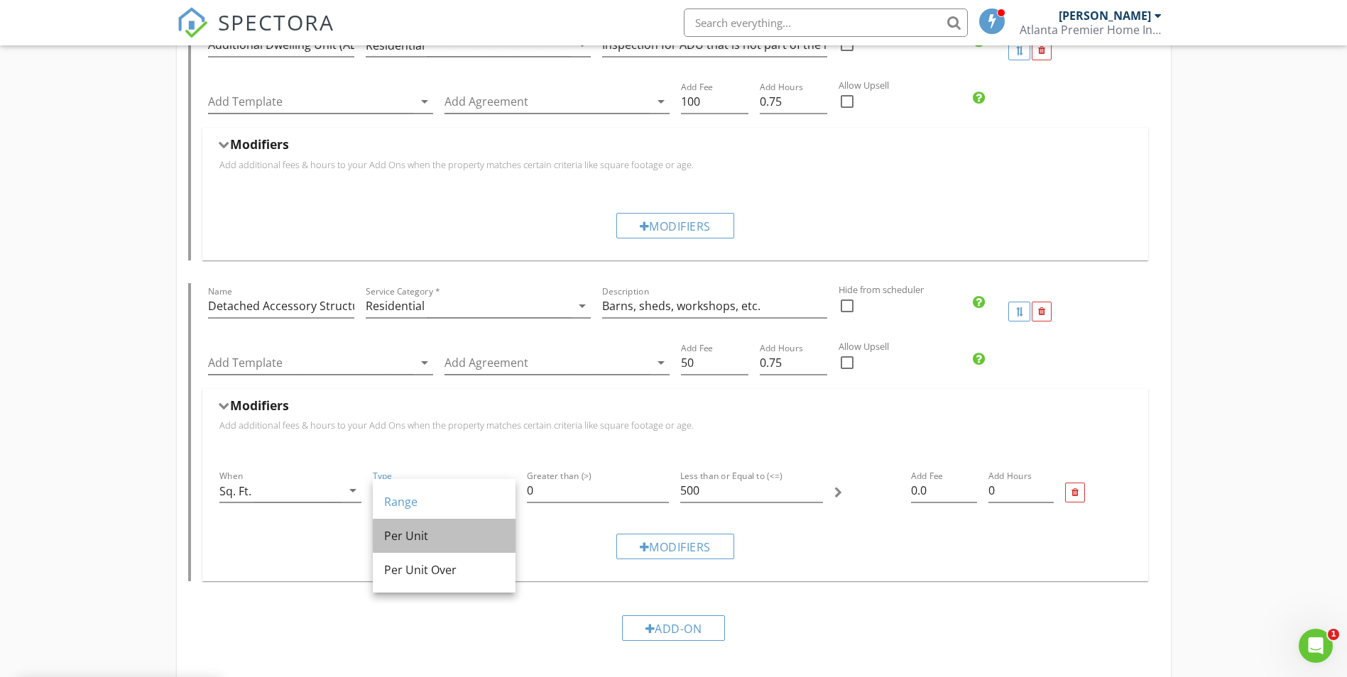
click at [413, 529] on div "Per Unit" at bounding box center [444, 536] width 120 height 17
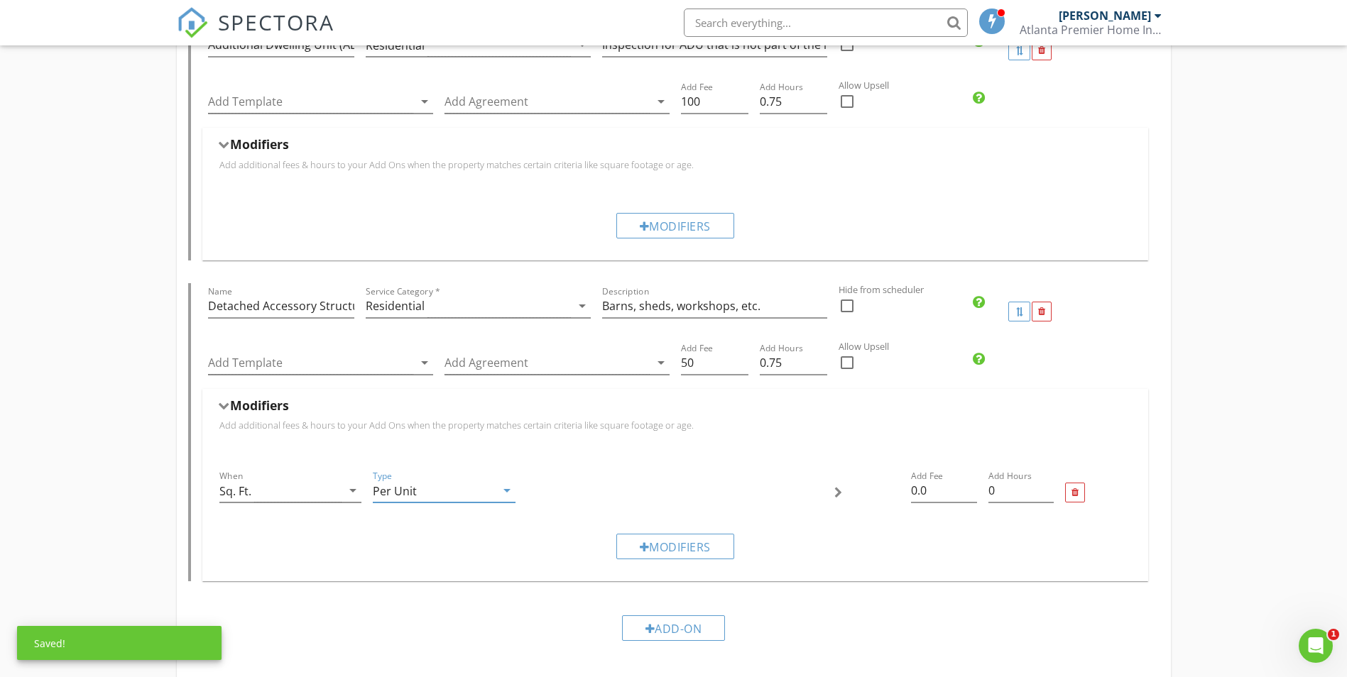
click at [452, 489] on div "Per Unit" at bounding box center [434, 490] width 123 height 23
click at [428, 569] on div "Per Unit Over" at bounding box center [444, 570] width 120 height 17
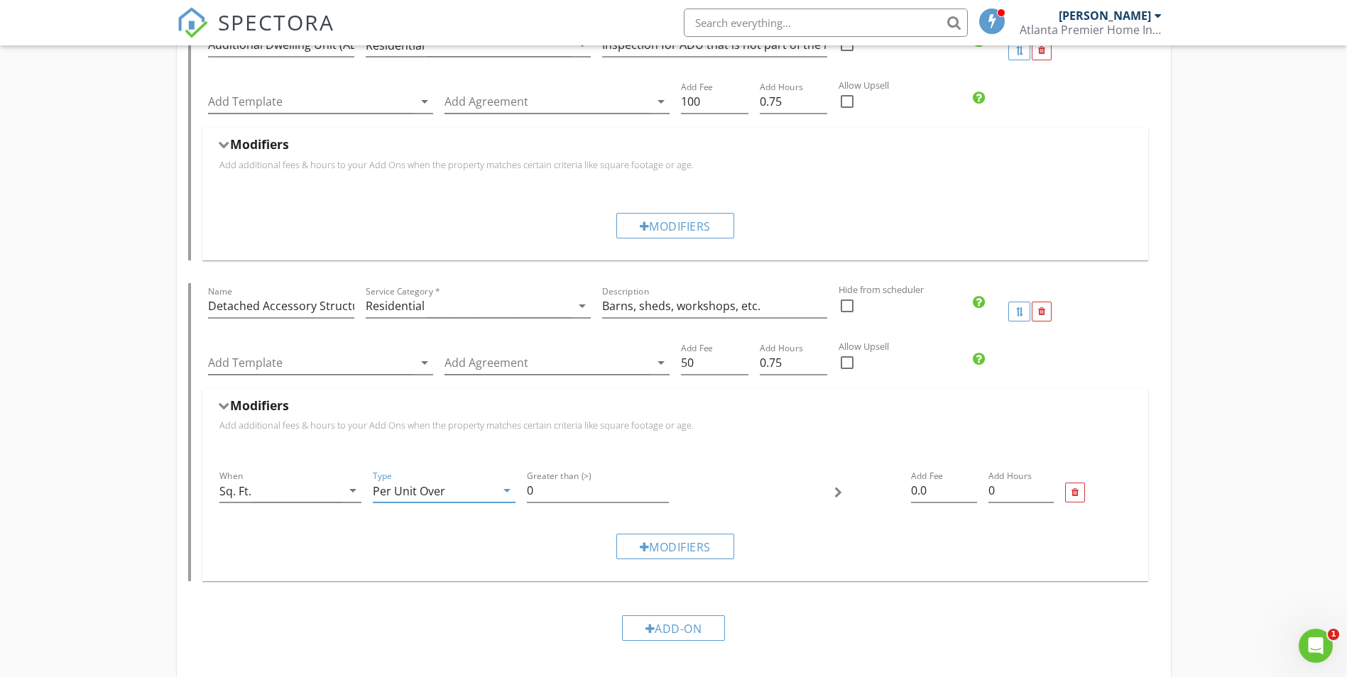
click at [445, 506] on div "Type Per Unit Over arrow_drop_down" at bounding box center [444, 498] width 143 height 38
click at [442, 493] on div "Per Unit Over" at bounding box center [409, 491] width 72 height 13
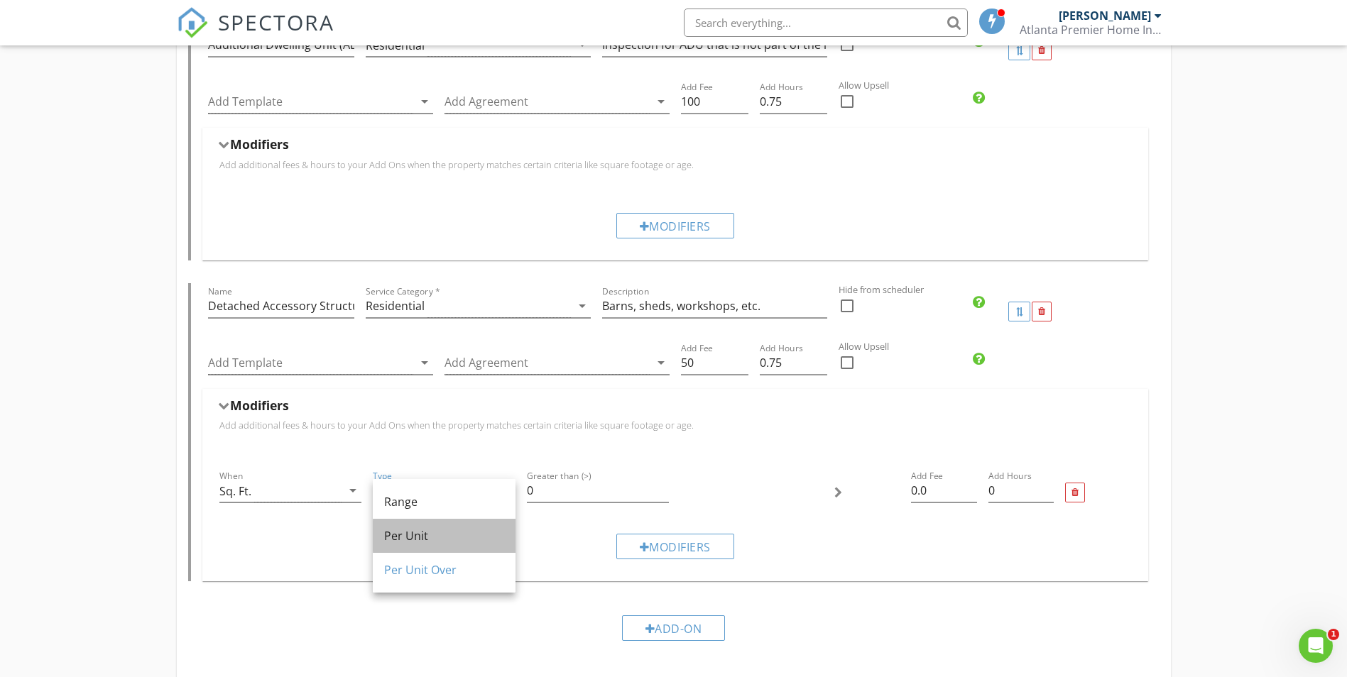
click at [425, 531] on div "Per Unit" at bounding box center [444, 536] width 120 height 17
type input "0"
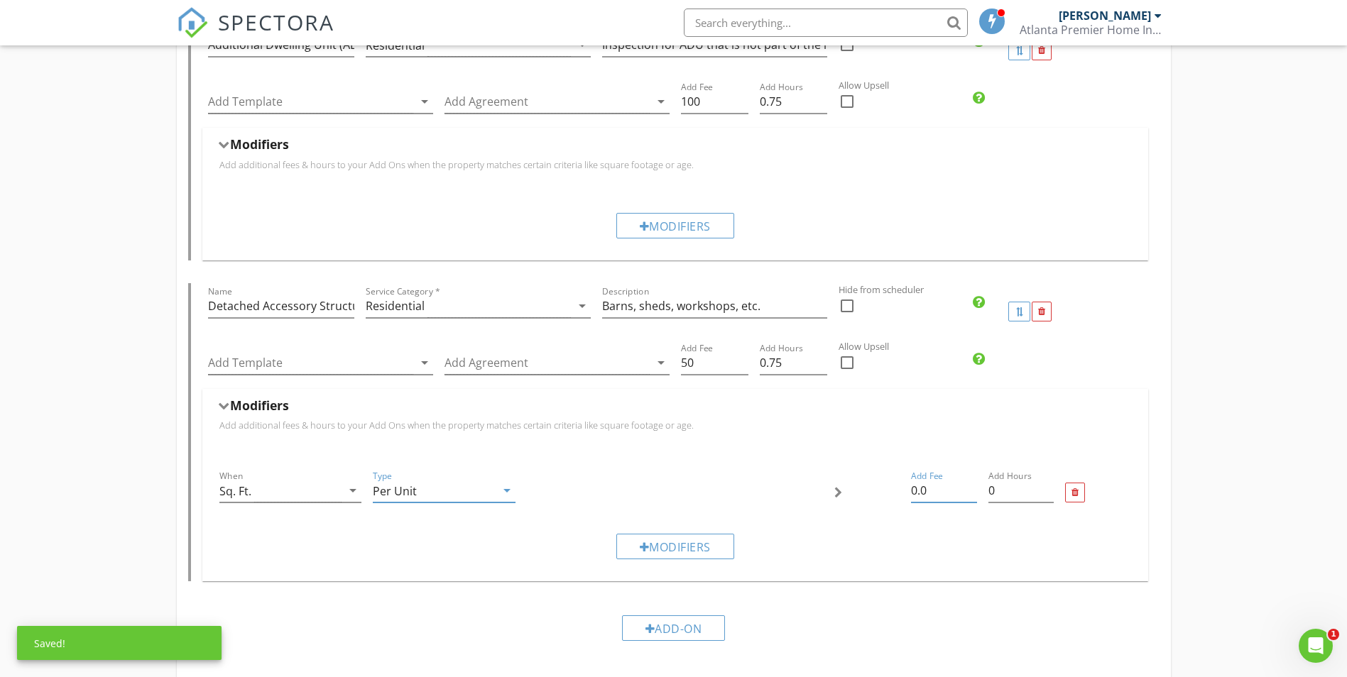
click at [941, 491] on input "0.0" at bounding box center [943, 490] width 65 height 23
type input "0"
type input "50"
click at [1047, 486] on input "0.25" at bounding box center [1020, 490] width 65 height 23
click at [1047, 486] on input "0.5" at bounding box center [1020, 490] width 65 height 23
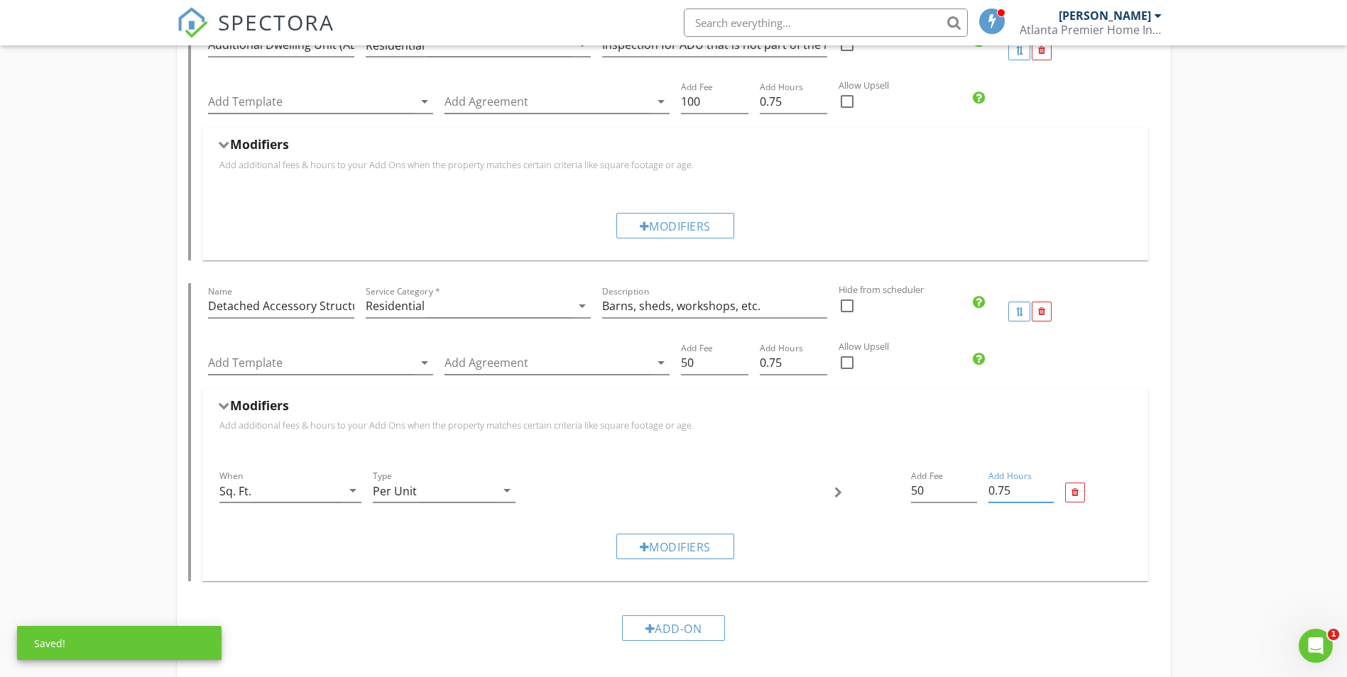
type input "0.75"
click at [1047, 486] on input "0.75" at bounding box center [1020, 490] width 65 height 23
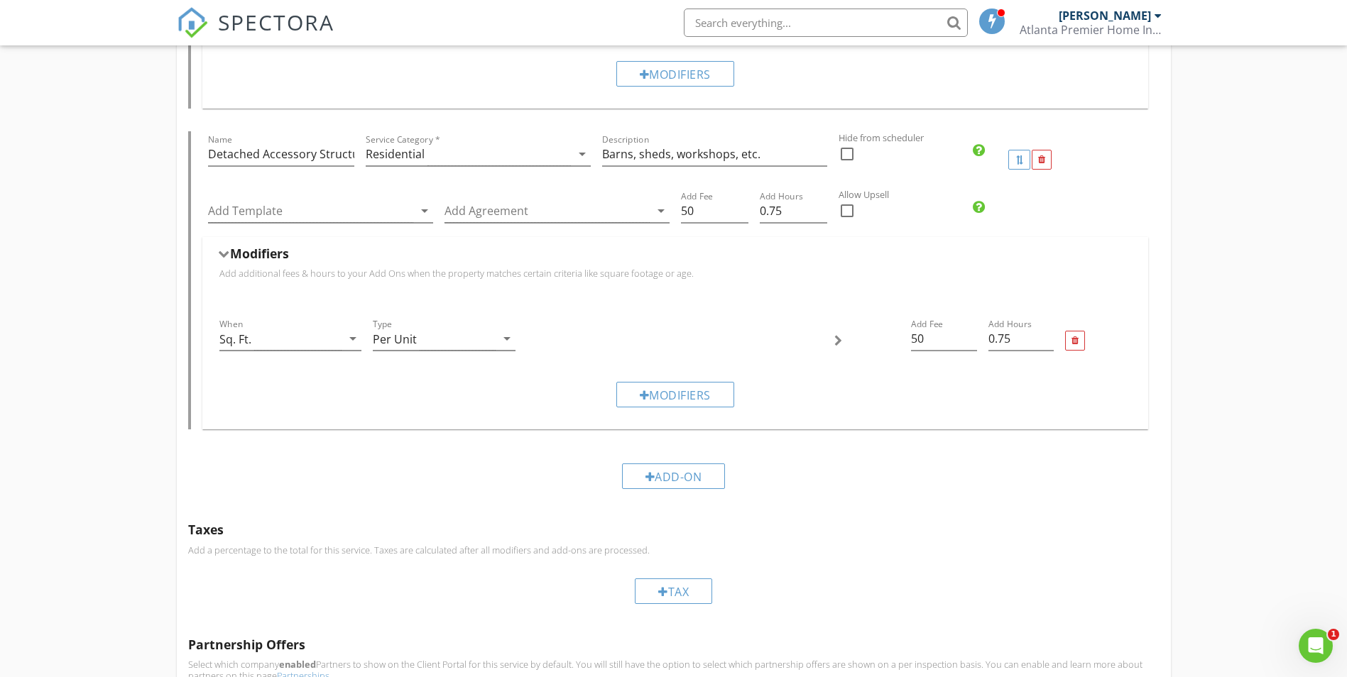
scroll to position [996, 0]
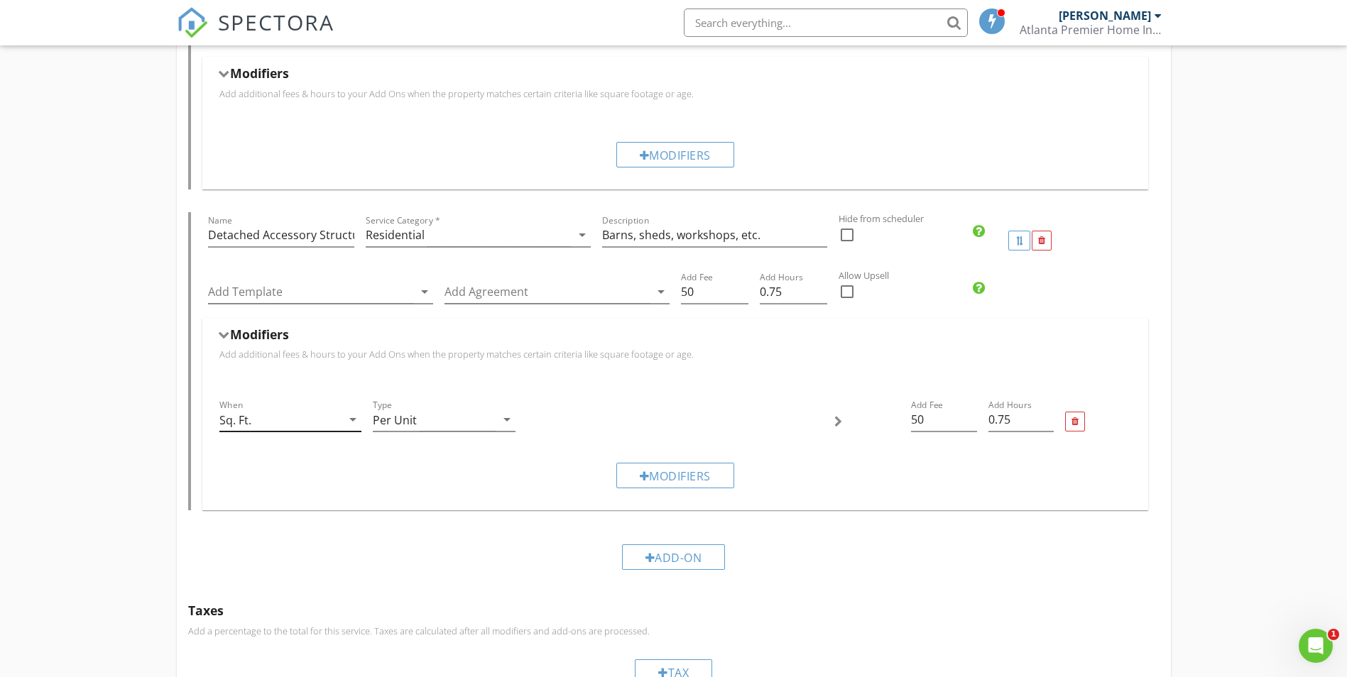
click at [326, 424] on div "Sq. Ft." at bounding box center [280, 419] width 123 height 23
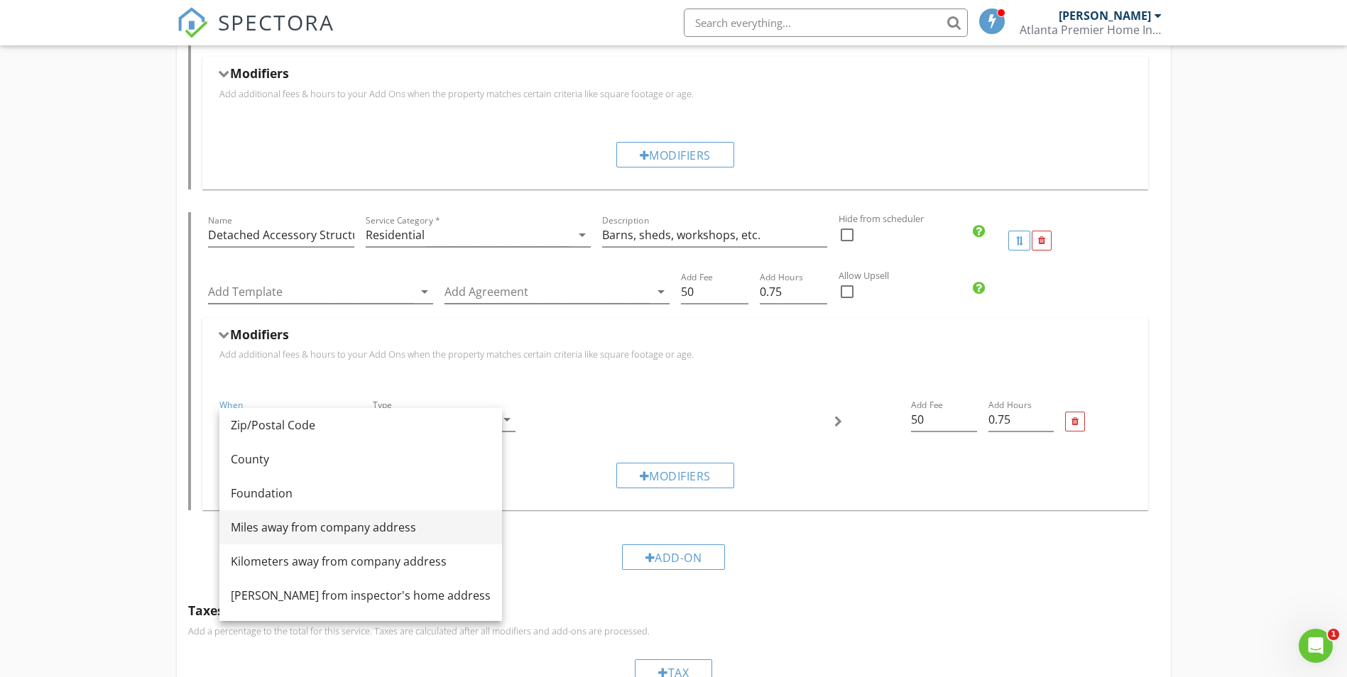
scroll to position [173, 0]
click at [141, 549] on div "Homebuyer Inspection Name Homebuyer Inspection Service Category * Residential a…" at bounding box center [673, 188] width 1347 height 2107
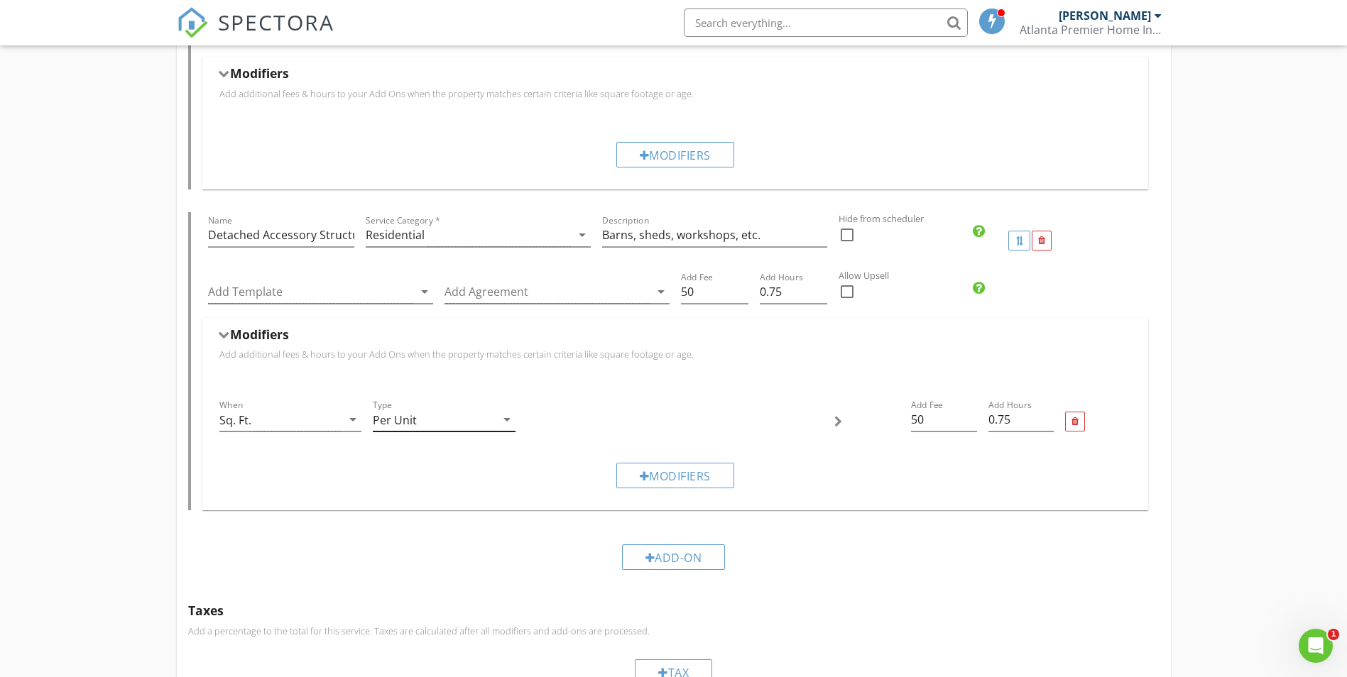
click at [469, 422] on div "Per Unit" at bounding box center [434, 419] width 123 height 23
click at [425, 425] on div "Range" at bounding box center [444, 430] width 120 height 17
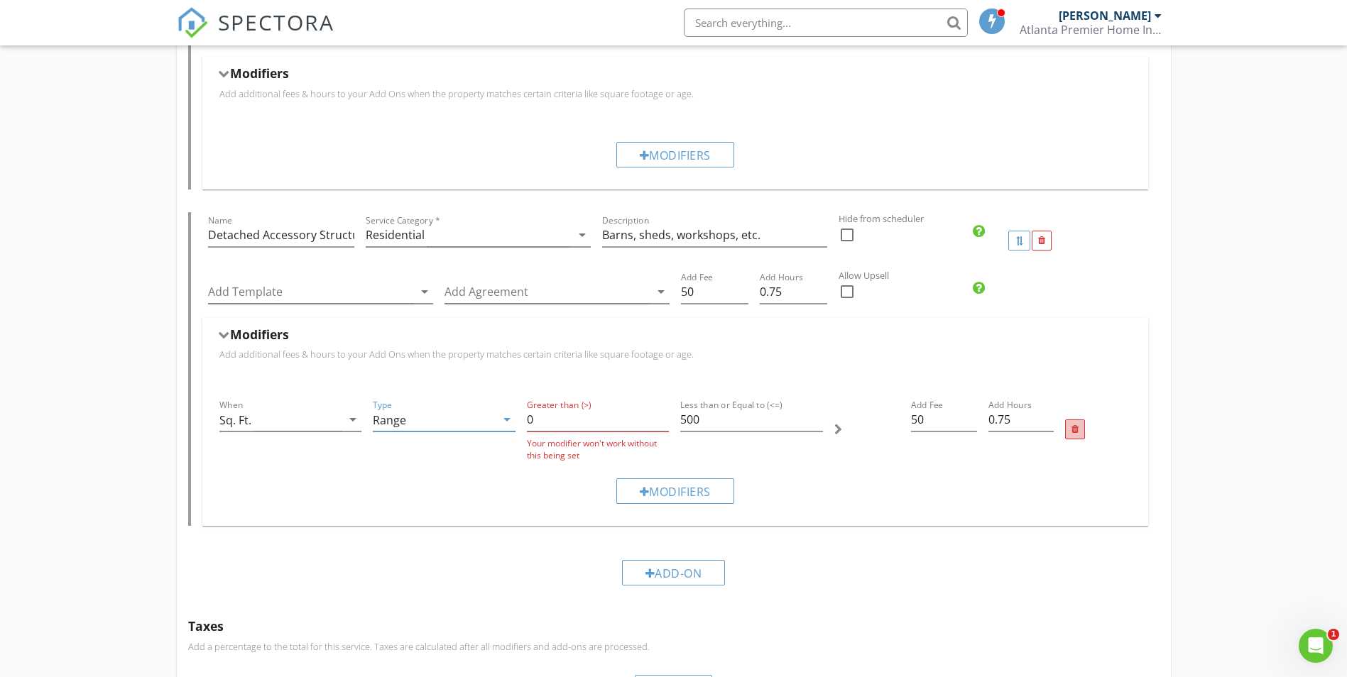
click at [1083, 430] on div at bounding box center [1075, 430] width 20 height 20
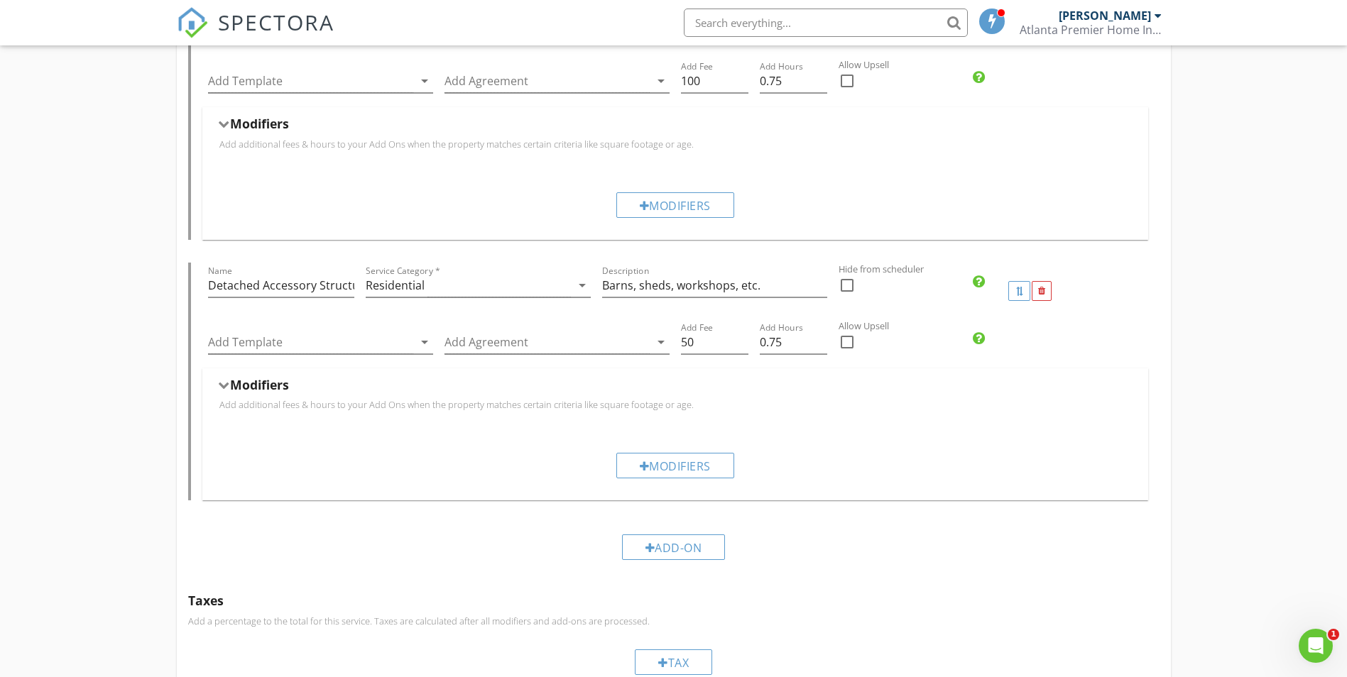
scroll to position [925, 0]
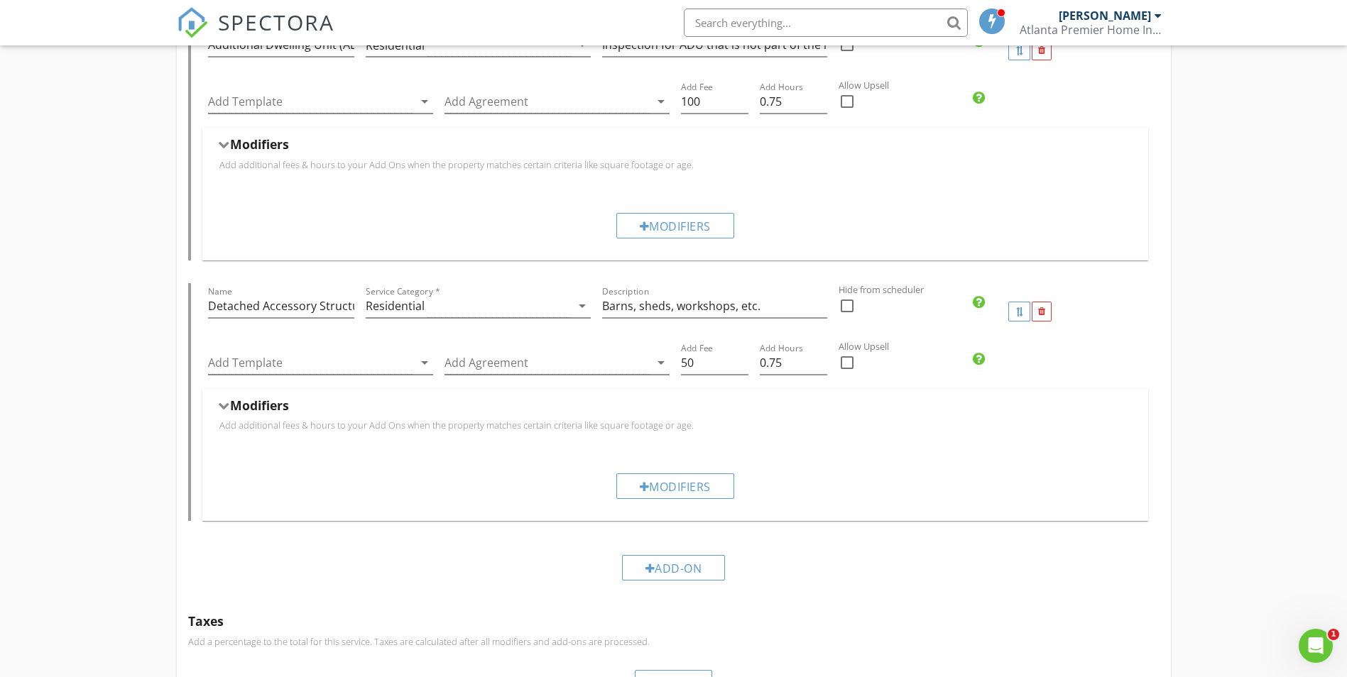
click at [222, 404] on div at bounding box center [222, 406] width 11 height 8
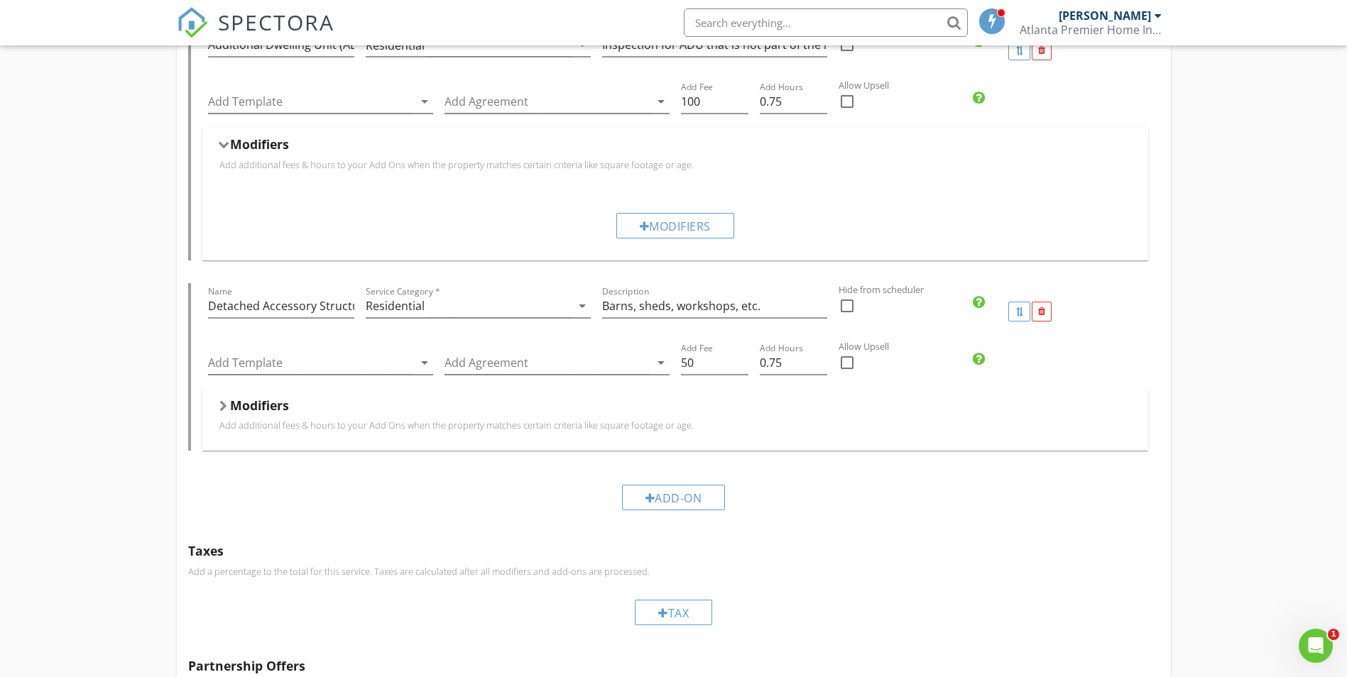
click at [222, 404] on div at bounding box center [223, 405] width 8 height 11
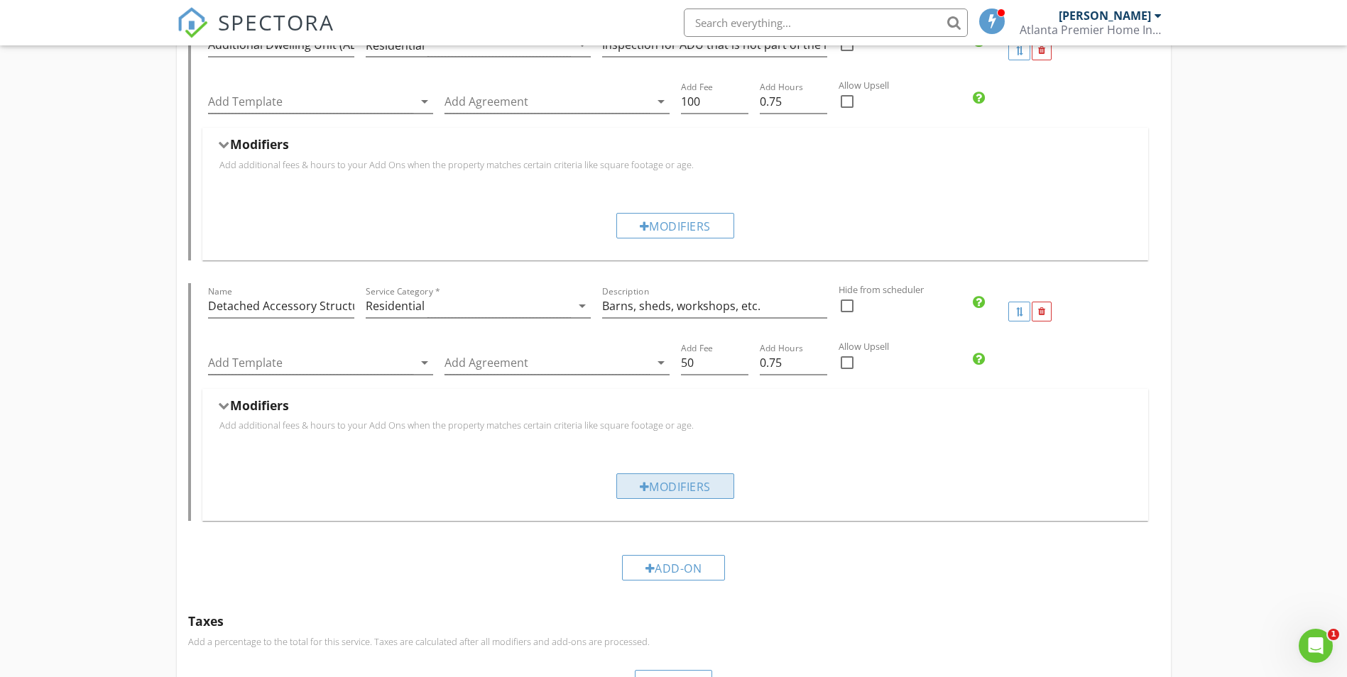
click at [677, 484] on div "Modifiers" at bounding box center [675, 487] width 118 height 26
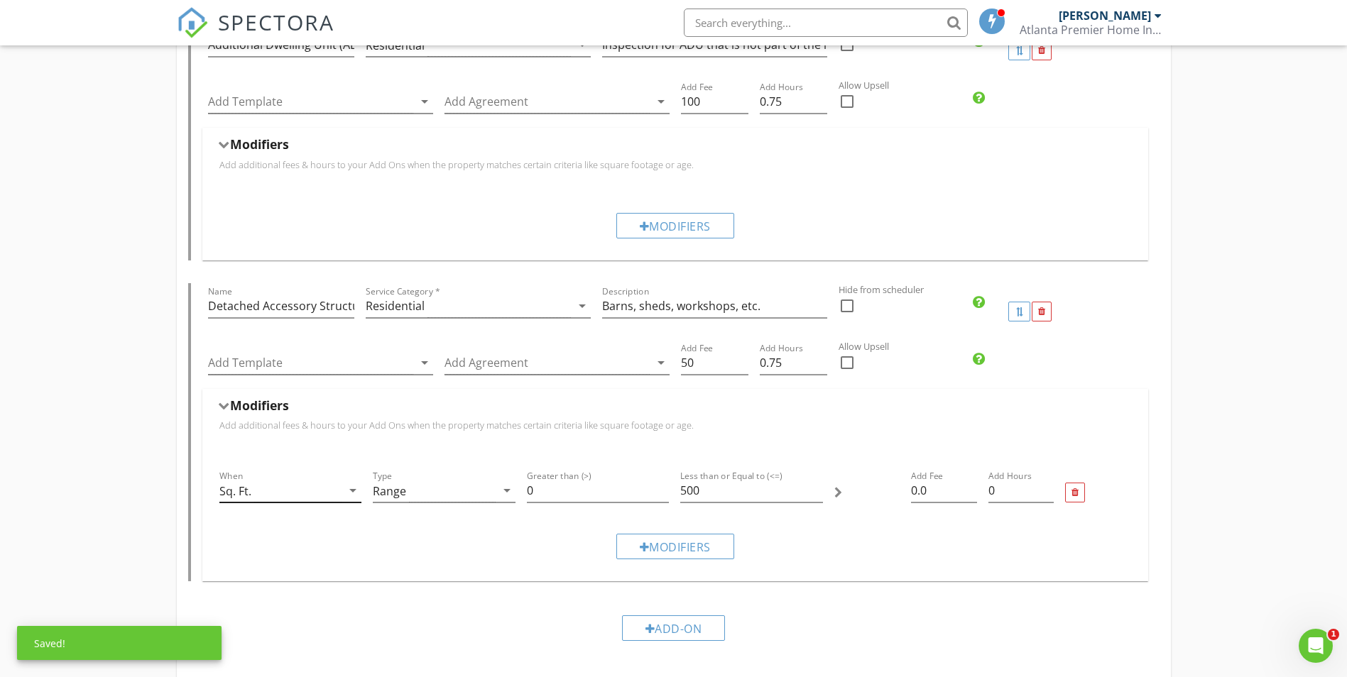
click at [275, 495] on div "Sq. Ft." at bounding box center [280, 490] width 123 height 23
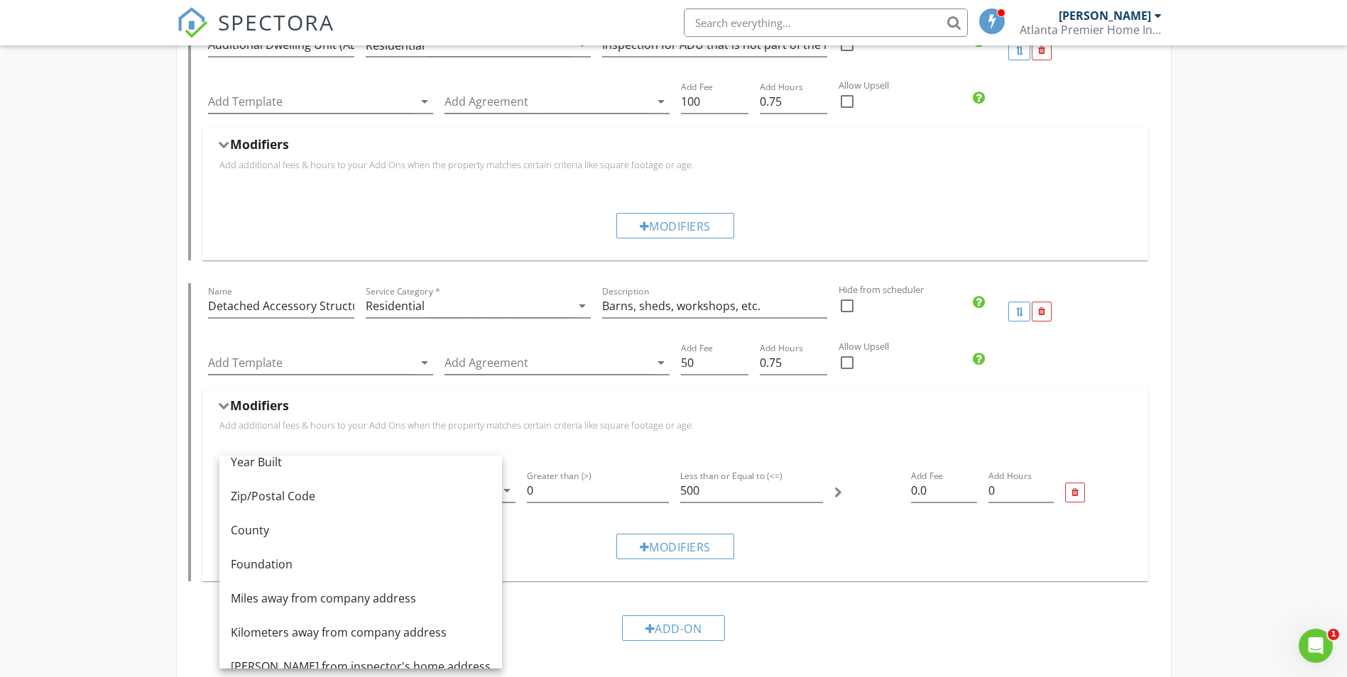
scroll to position [0, 0]
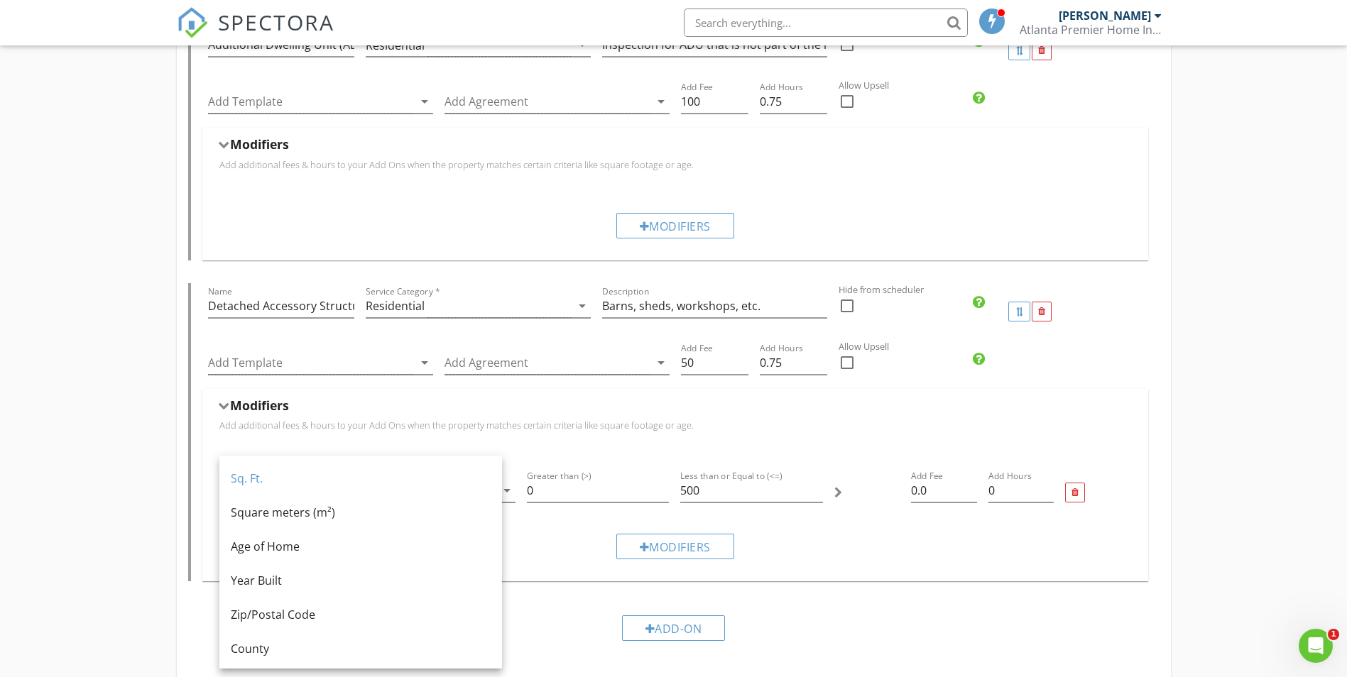
click at [131, 509] on div "Homebuyer Inspection Name Homebuyer Inspection Service Category * Residential a…" at bounding box center [673, 259] width 1347 height 2107
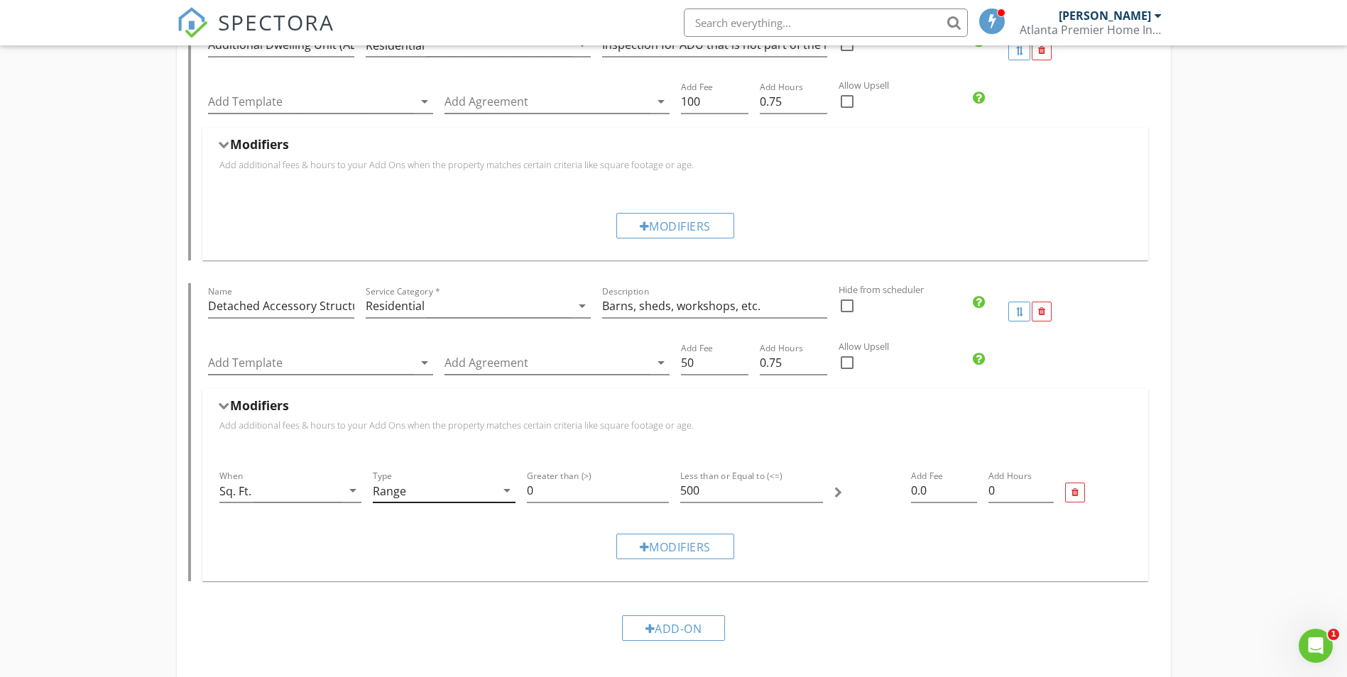
click at [400, 496] on div "Range" at bounding box center [389, 491] width 33 height 13
click at [89, 410] on div "Homebuyer Inspection Name Homebuyer Inspection Service Category * Residential a…" at bounding box center [673, 259] width 1347 height 2107
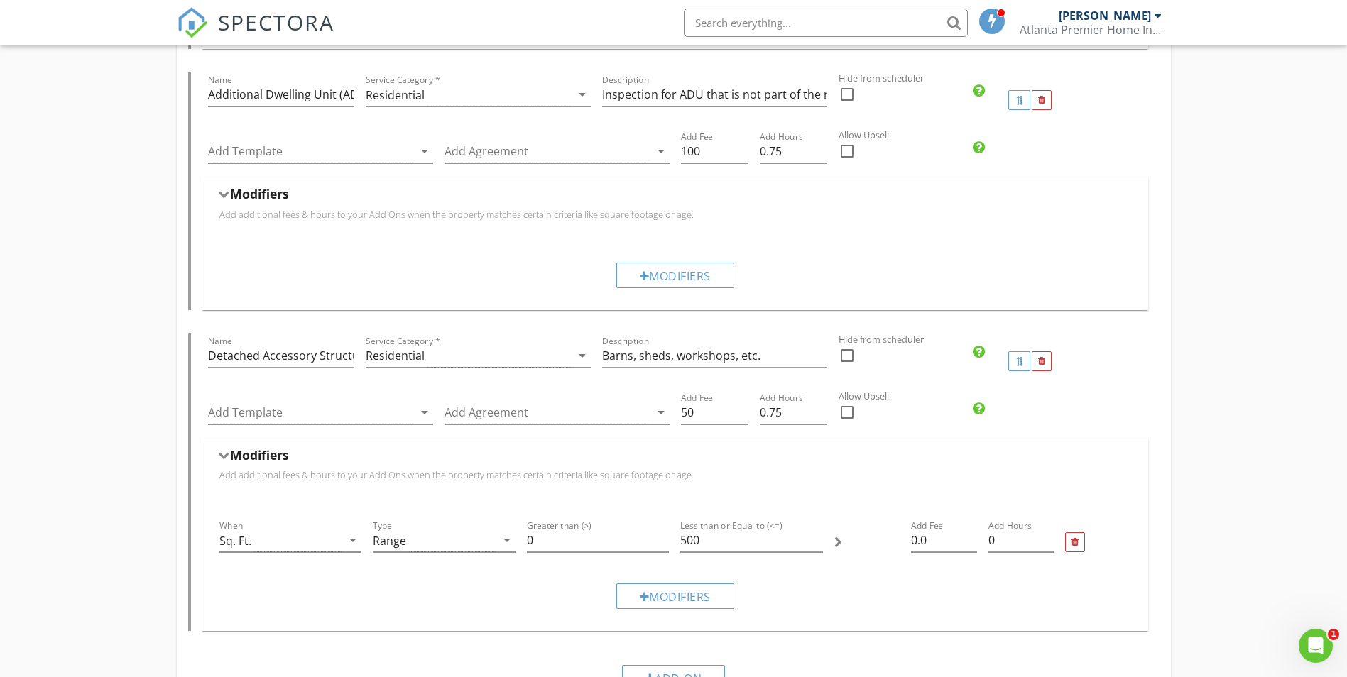
scroll to position [854, 0]
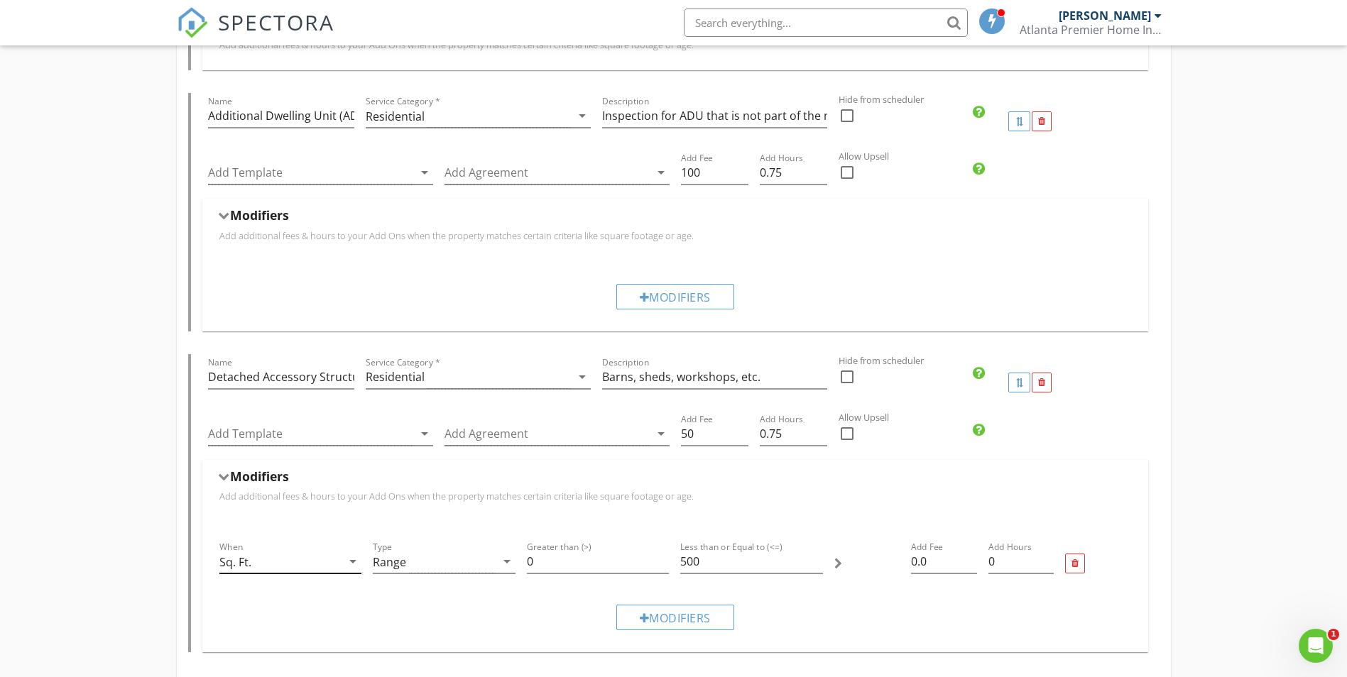
click at [312, 567] on div "Sq. Ft." at bounding box center [280, 561] width 123 height 23
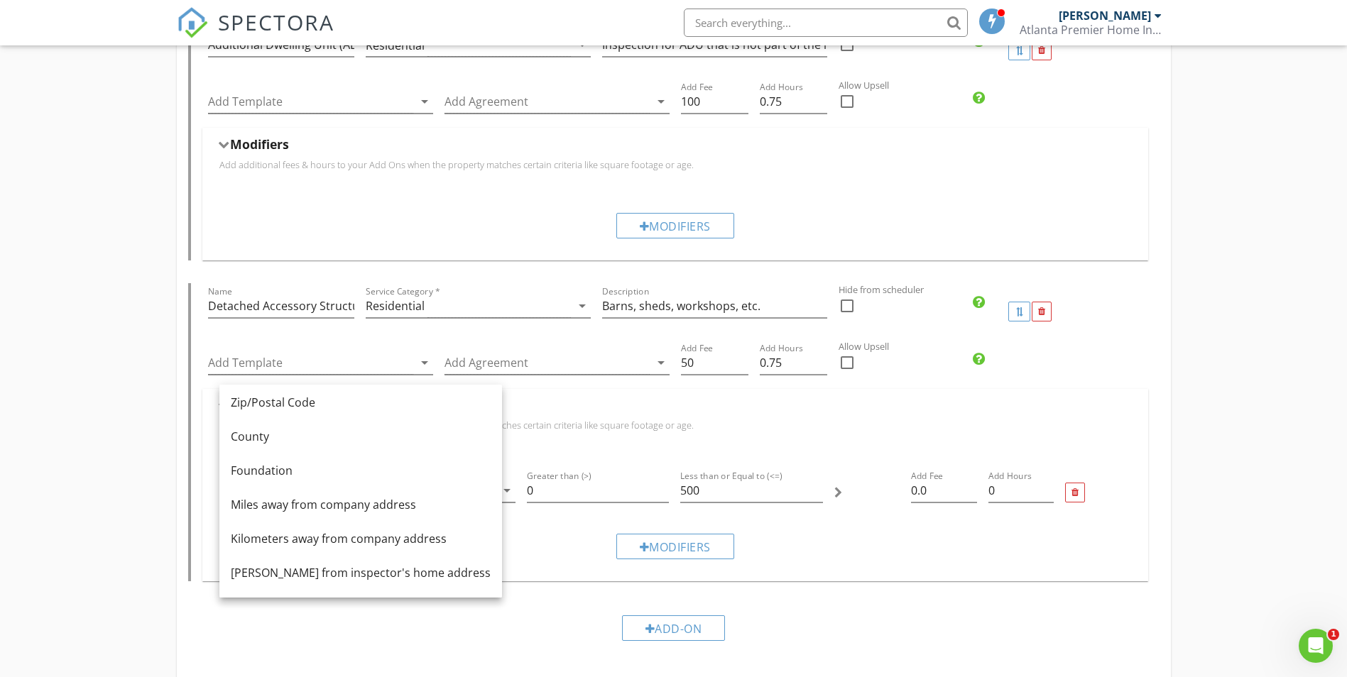
scroll to position [142, 0]
click at [124, 503] on div "Homebuyer Inspection Name Homebuyer Inspection Service Category * Residential a…" at bounding box center [673, 259] width 1347 height 2107
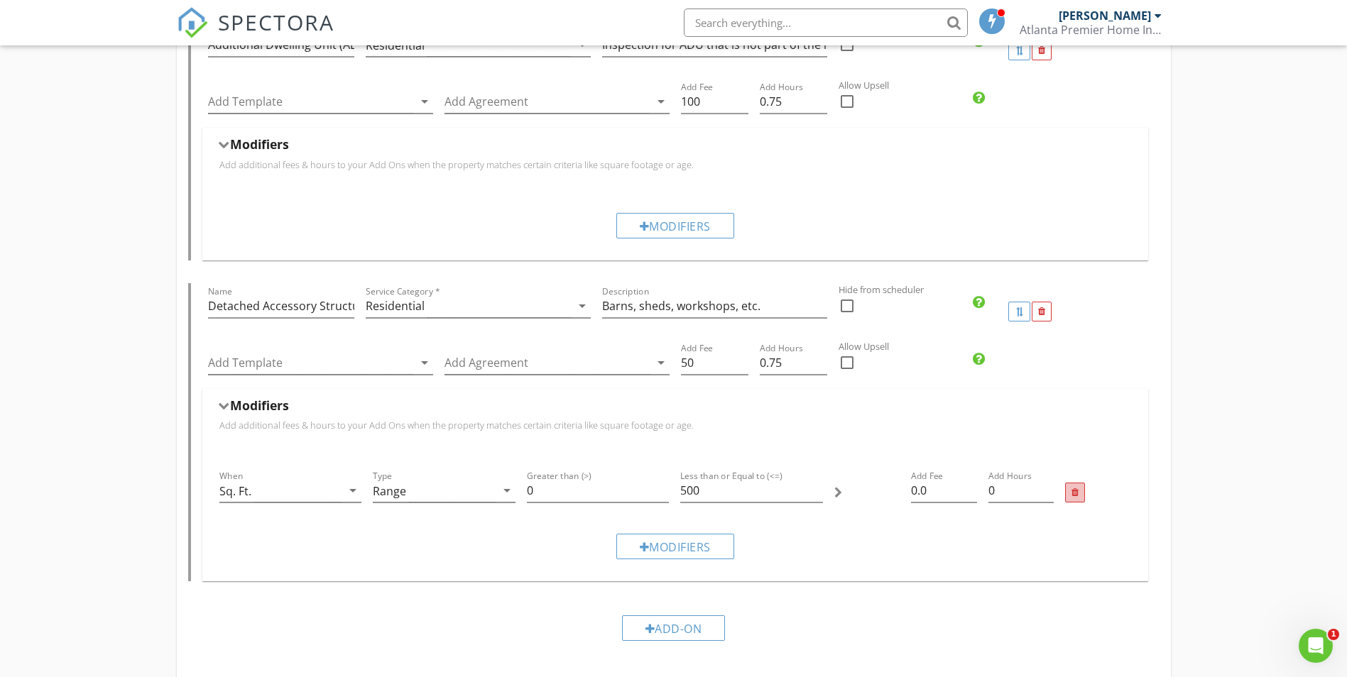
click at [1074, 488] on div at bounding box center [1074, 492] width 7 height 9
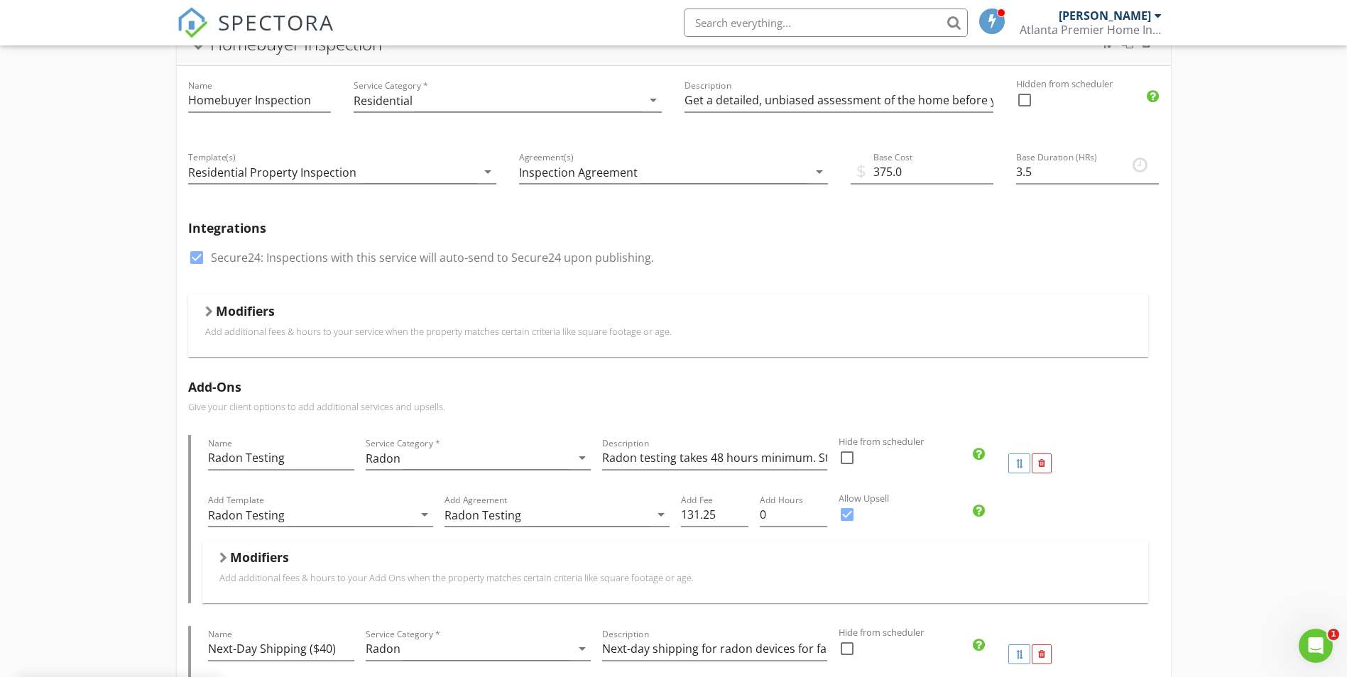
scroll to position [2, 0]
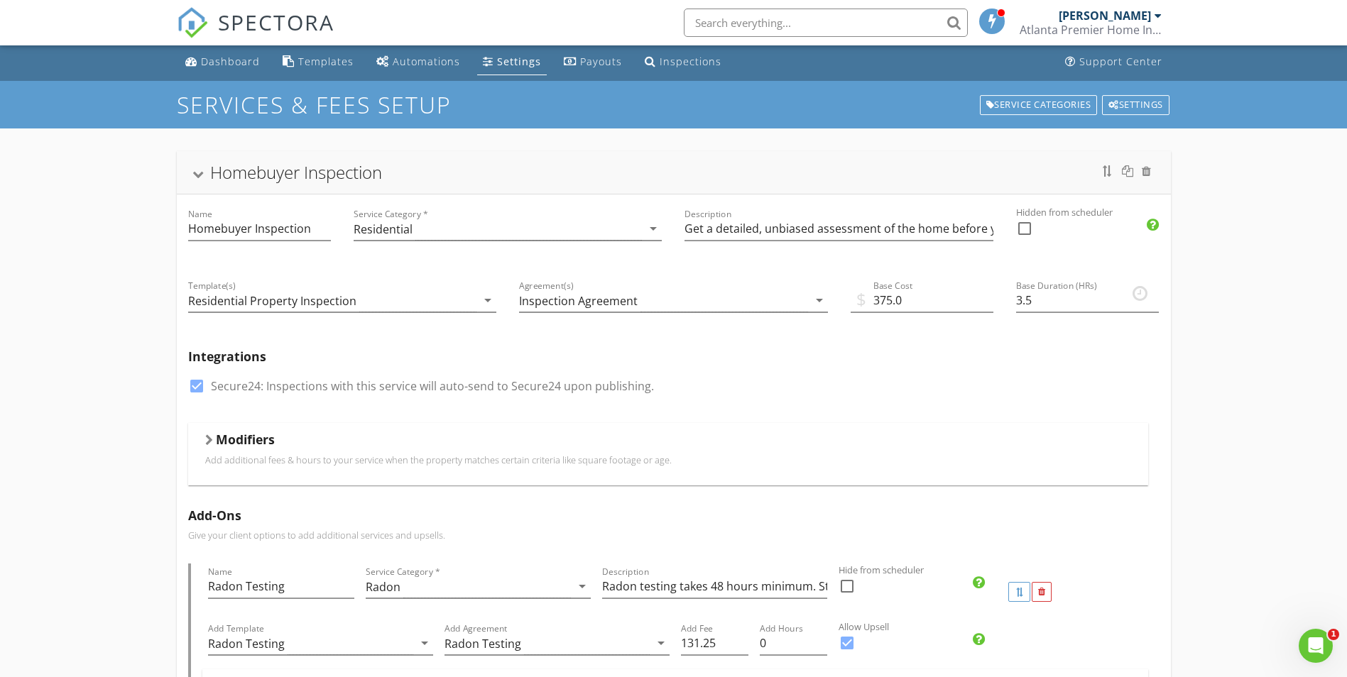
click at [197, 172] on div at bounding box center [197, 175] width 11 height 8
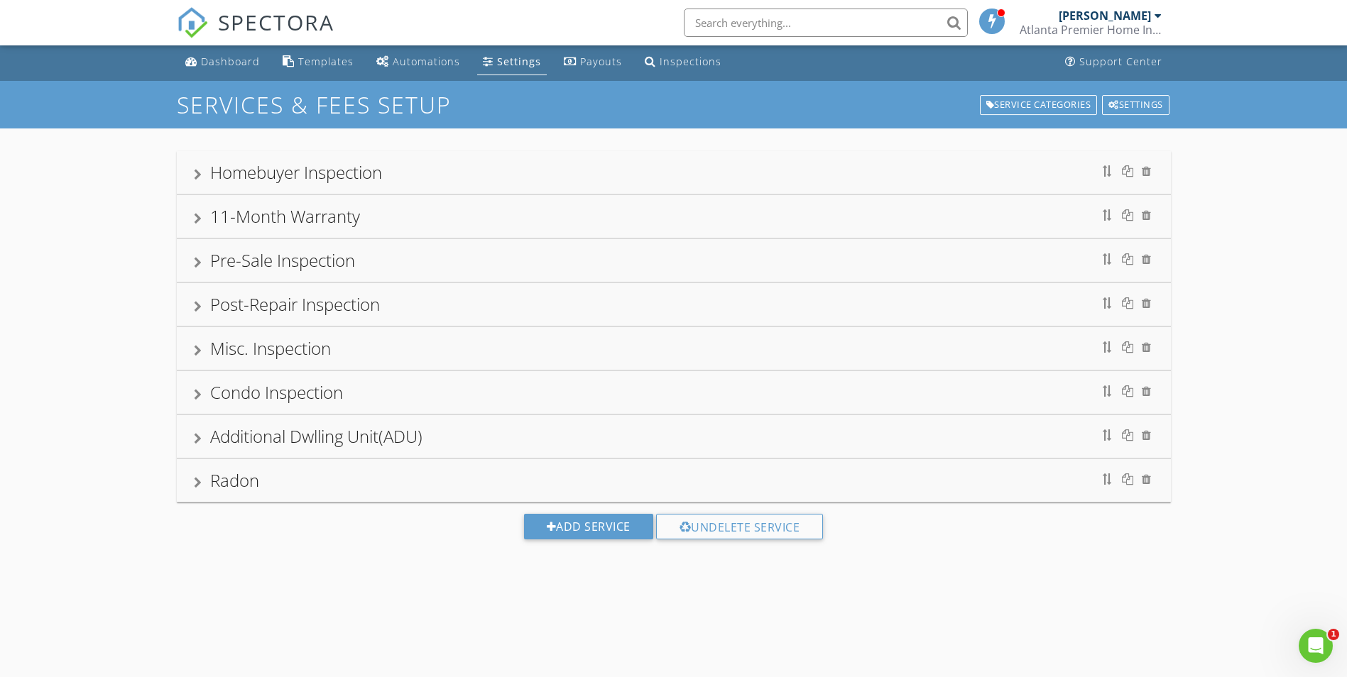
click at [197, 172] on div at bounding box center [198, 174] width 8 height 11
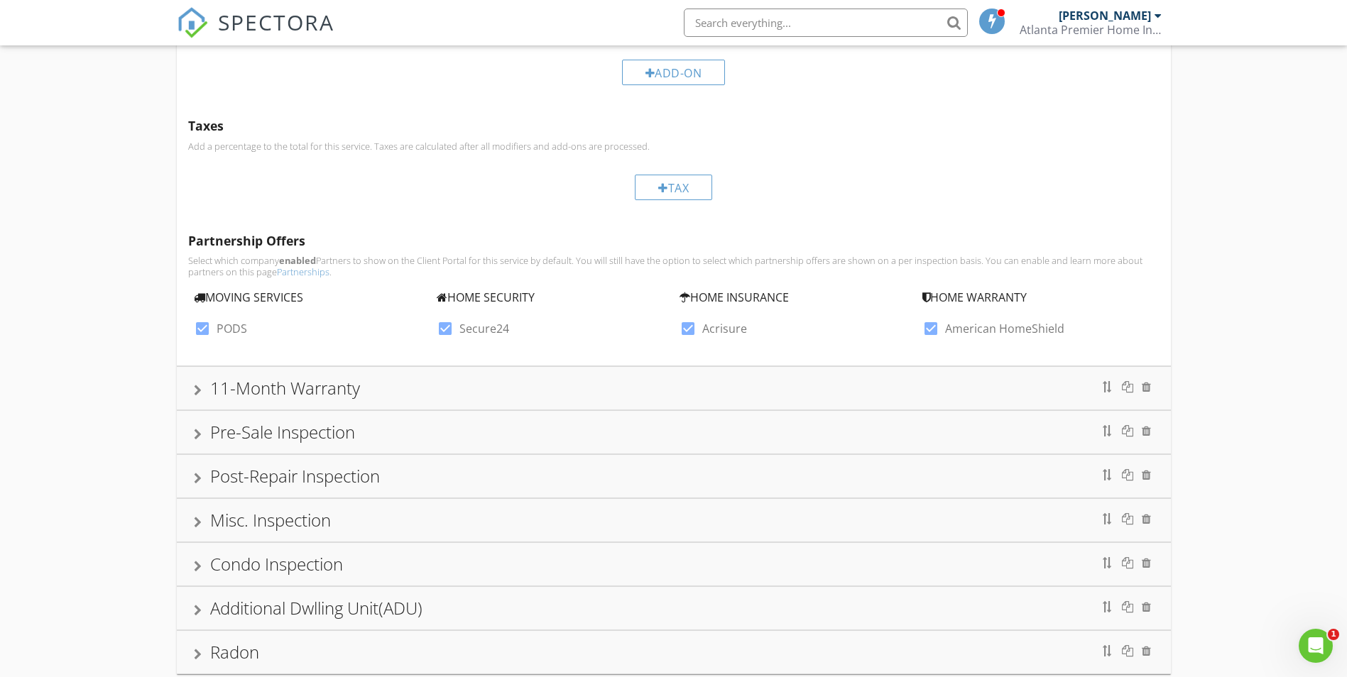
scroll to position [1351, 0]
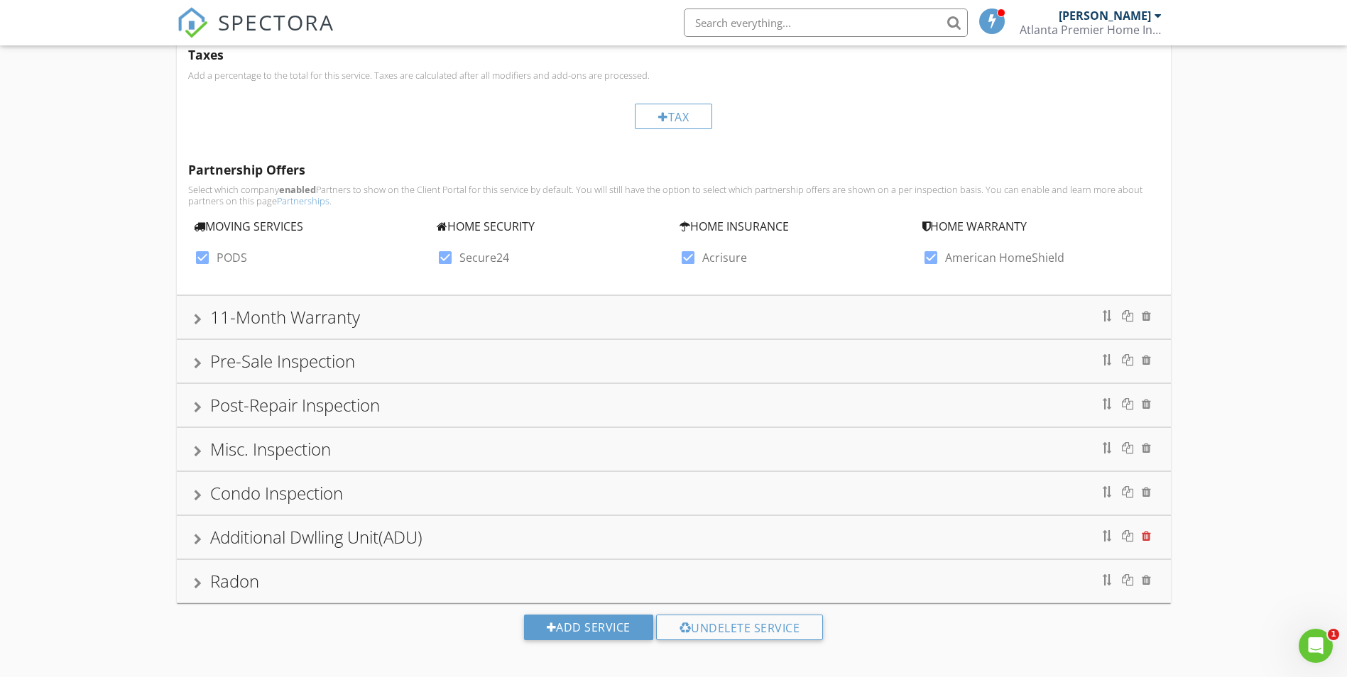
click at [1145, 537] on div at bounding box center [1146, 535] width 9 height 11
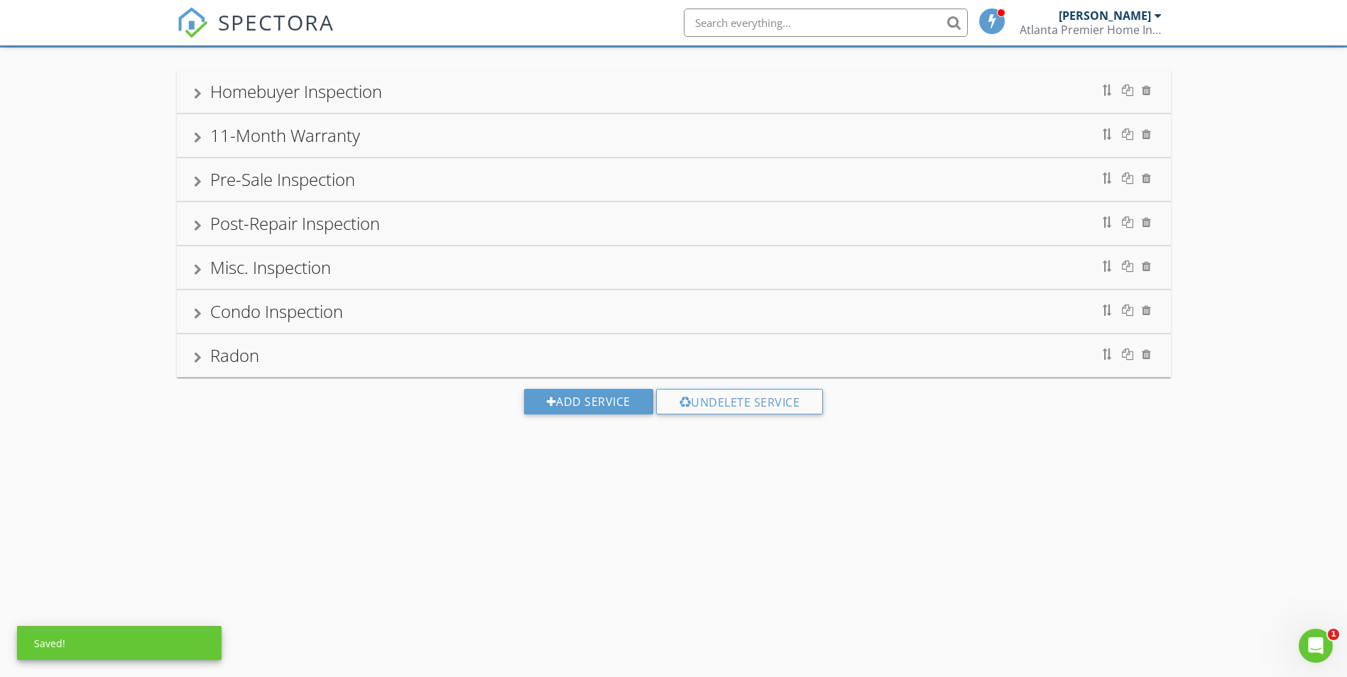
scroll to position [83, 0]
click at [198, 266] on div at bounding box center [198, 269] width 8 height 11
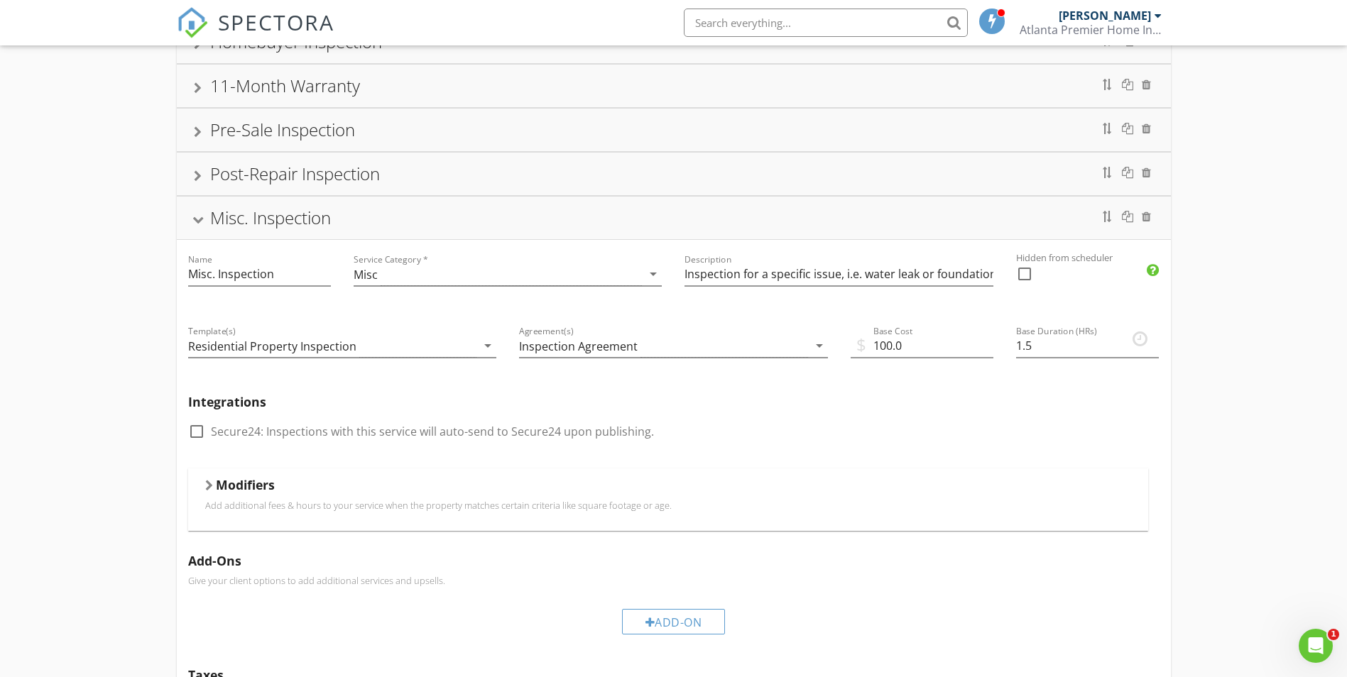
scroll to position [154, 0]
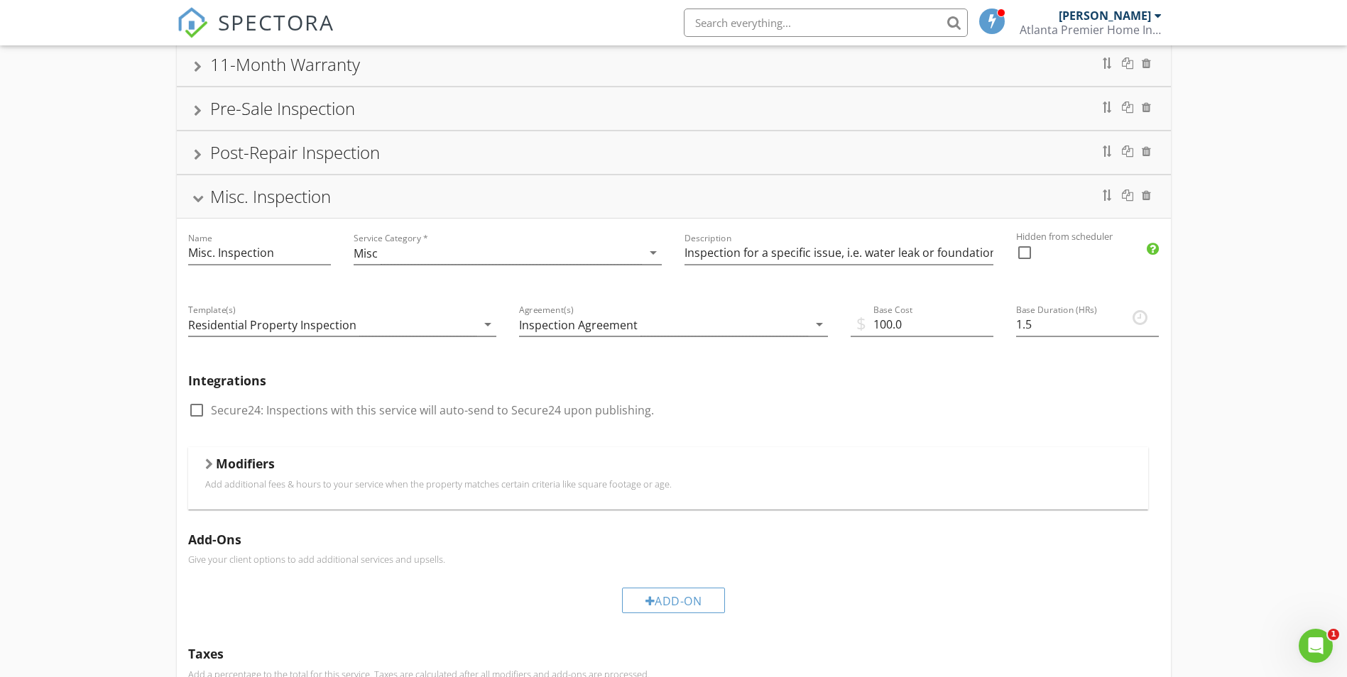
click at [210, 460] on div at bounding box center [209, 464] width 8 height 11
click at [206, 464] on div at bounding box center [208, 465] width 11 height 8
click at [888, 326] on input "100.0" at bounding box center [922, 324] width 143 height 23
type input "150.0"
click at [197, 188] on div "Misc. Inspection" at bounding box center [674, 197] width 960 height 26
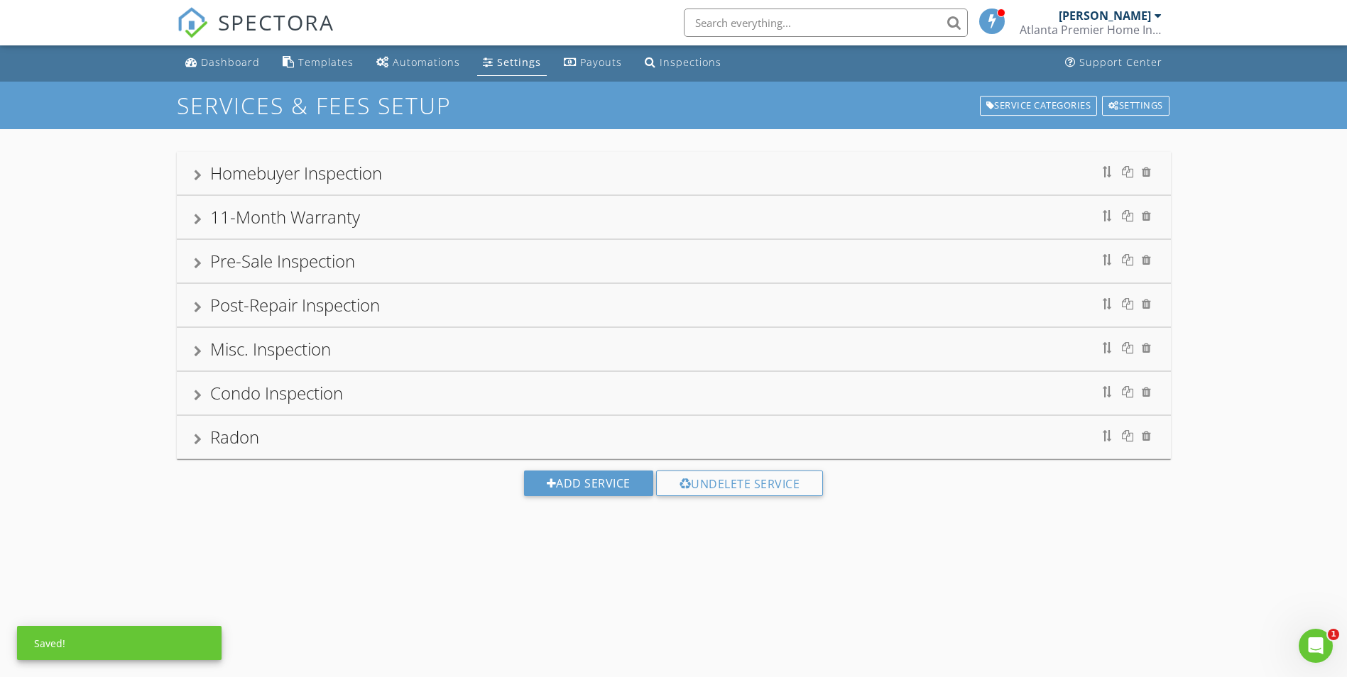
scroll to position [0, 0]
